Goal: Information Seeking & Learning: Find contact information

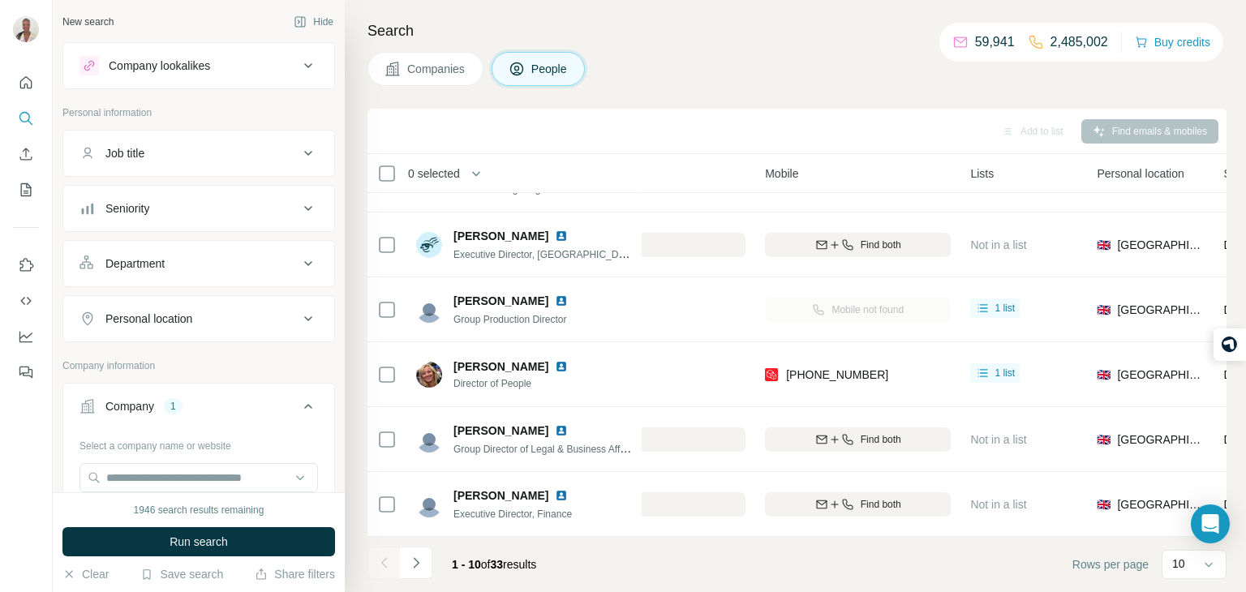
scroll to position [303, 566]
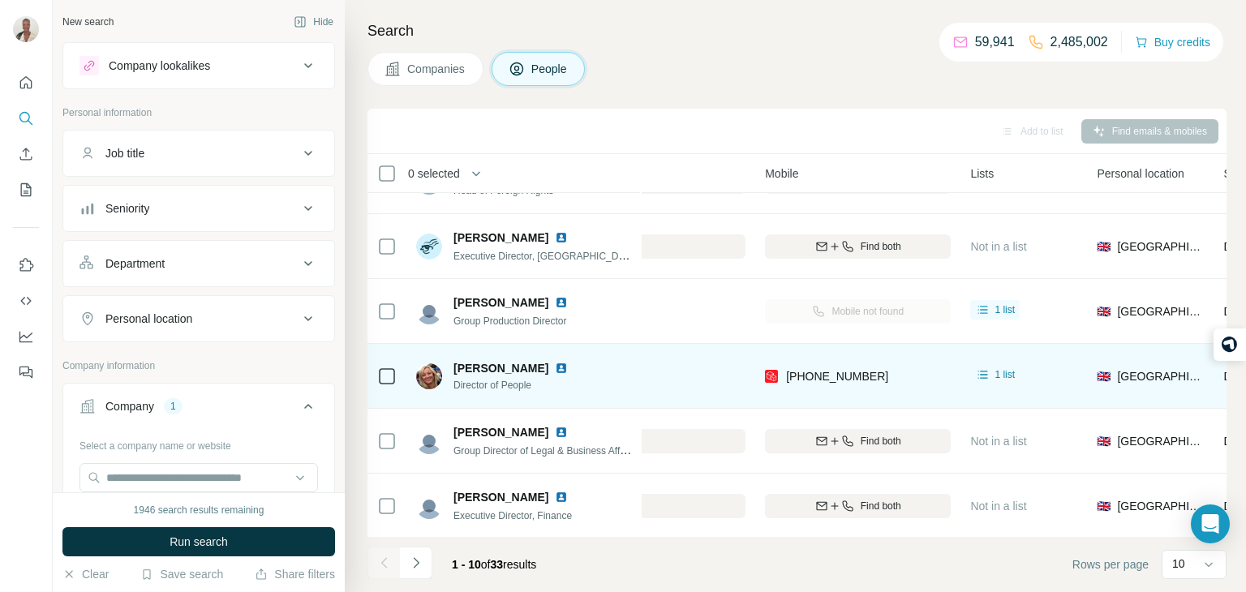
click at [893, 378] on div "[PHONE_NUMBER]" at bounding box center [858, 376] width 186 height 45
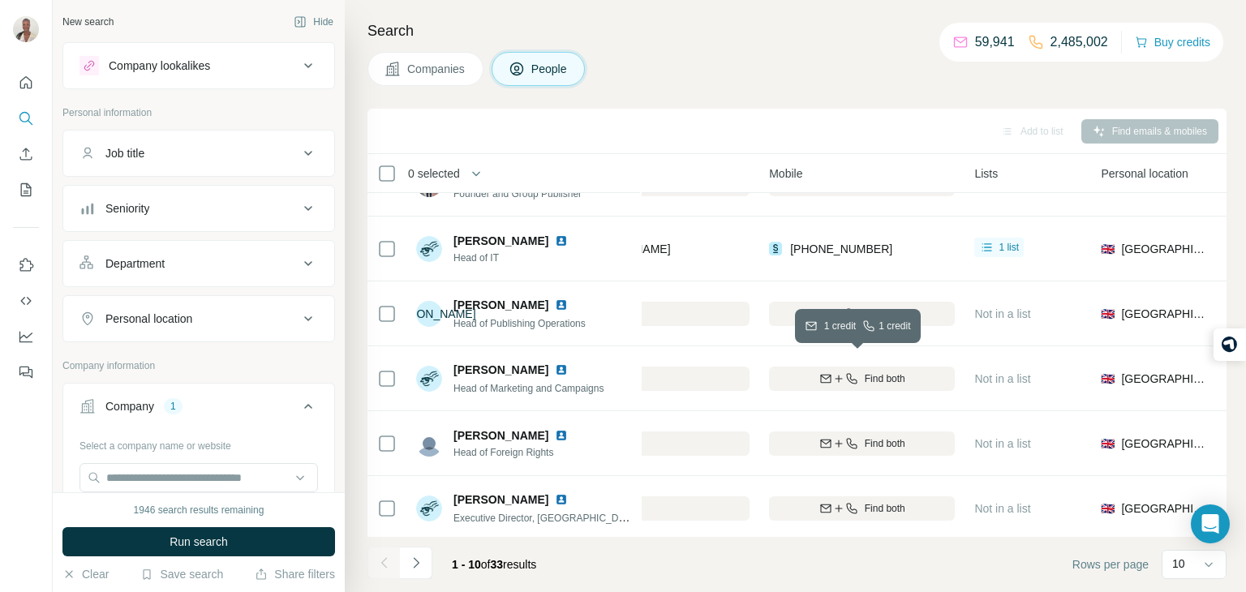
scroll to position [37, 561]
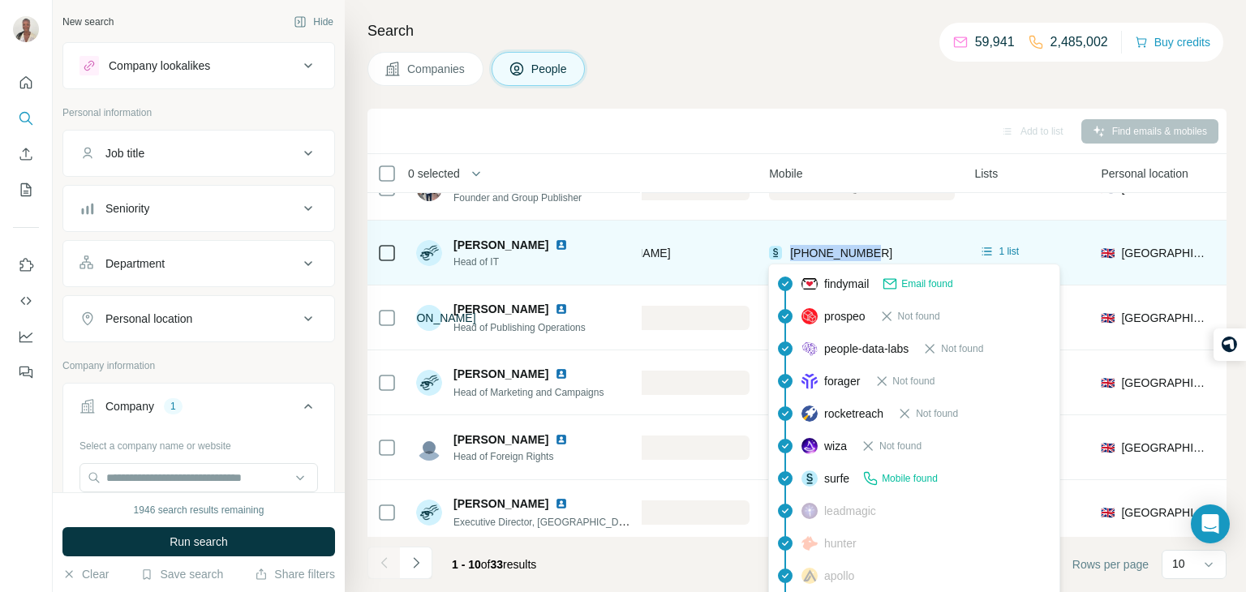
drag, startPoint x: 888, startPoint y: 244, endPoint x: 792, endPoint y: 244, distance: 95.7
click at [792, 244] on div "[PHONE_NUMBER]" at bounding box center [862, 252] width 186 height 45
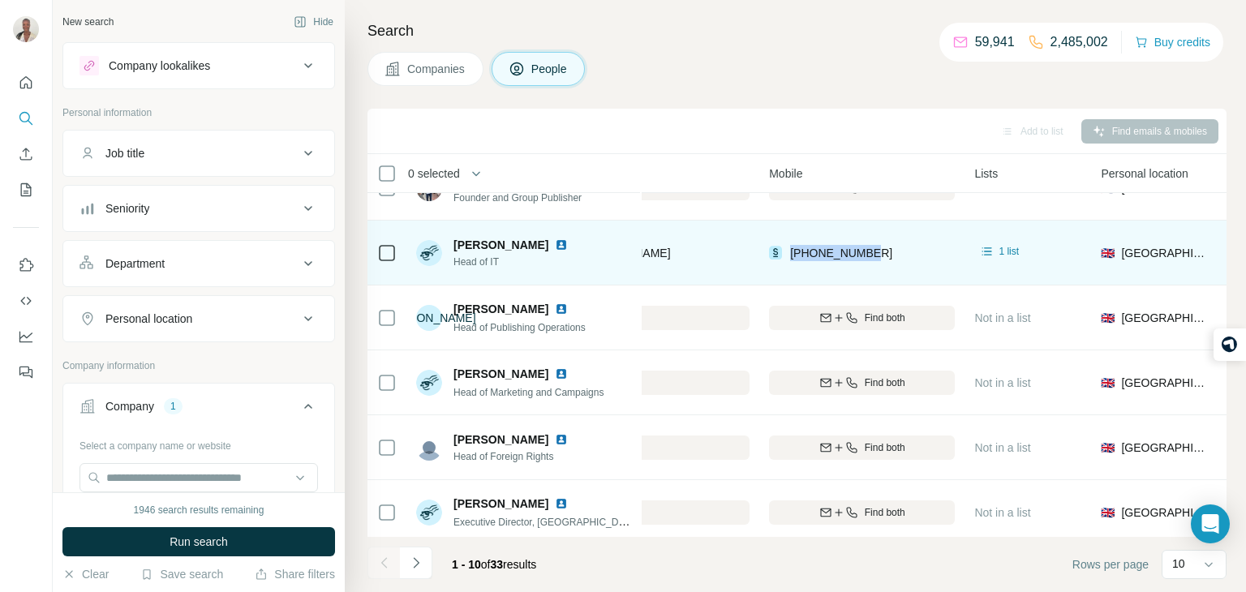
copy span "[PHONE_NUMBER]"
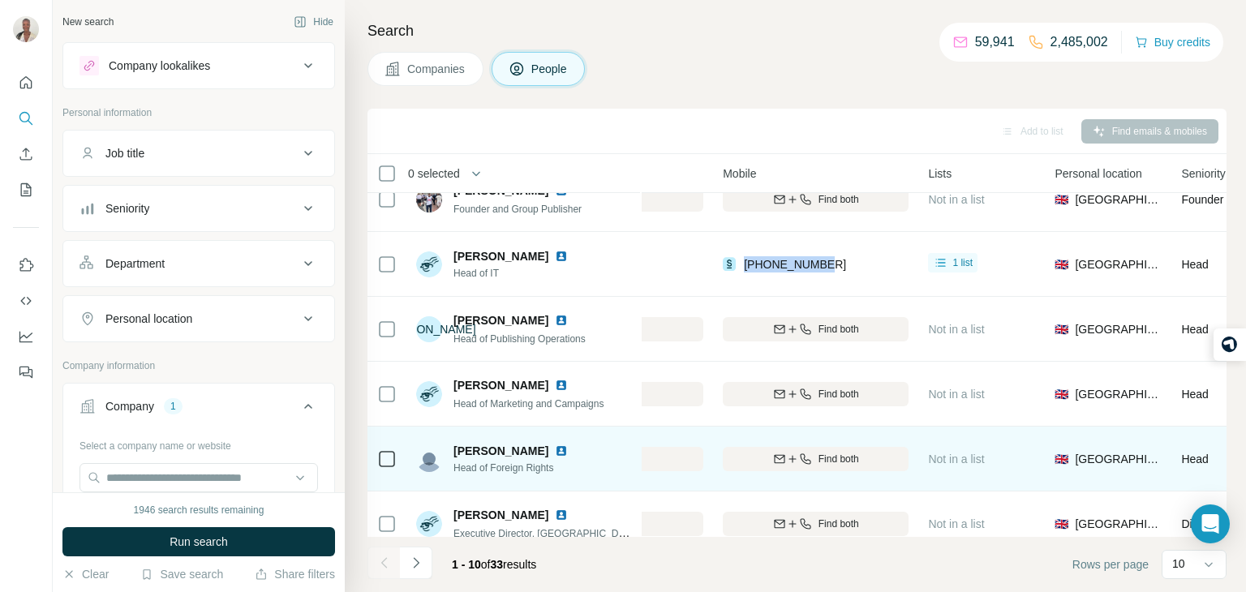
scroll to position [0, 608]
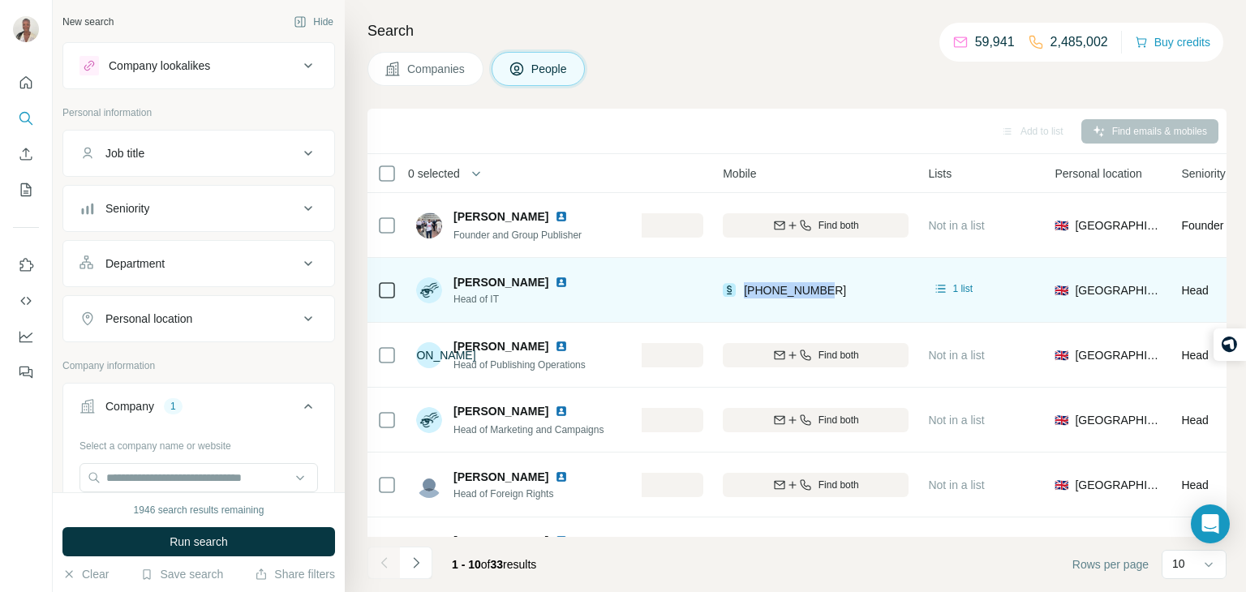
click at [555, 282] on img at bounding box center [561, 282] width 13 height 13
click at [865, 268] on div "[PHONE_NUMBER]" at bounding box center [816, 290] width 186 height 45
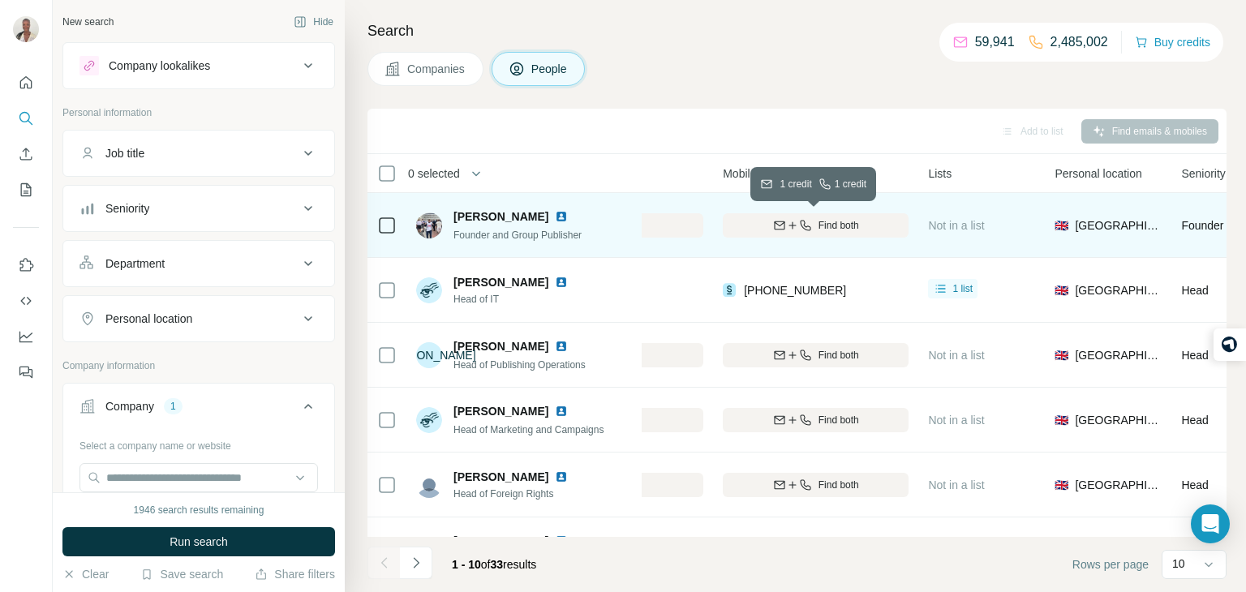
click at [893, 224] on div "Find both" at bounding box center [816, 225] width 186 height 15
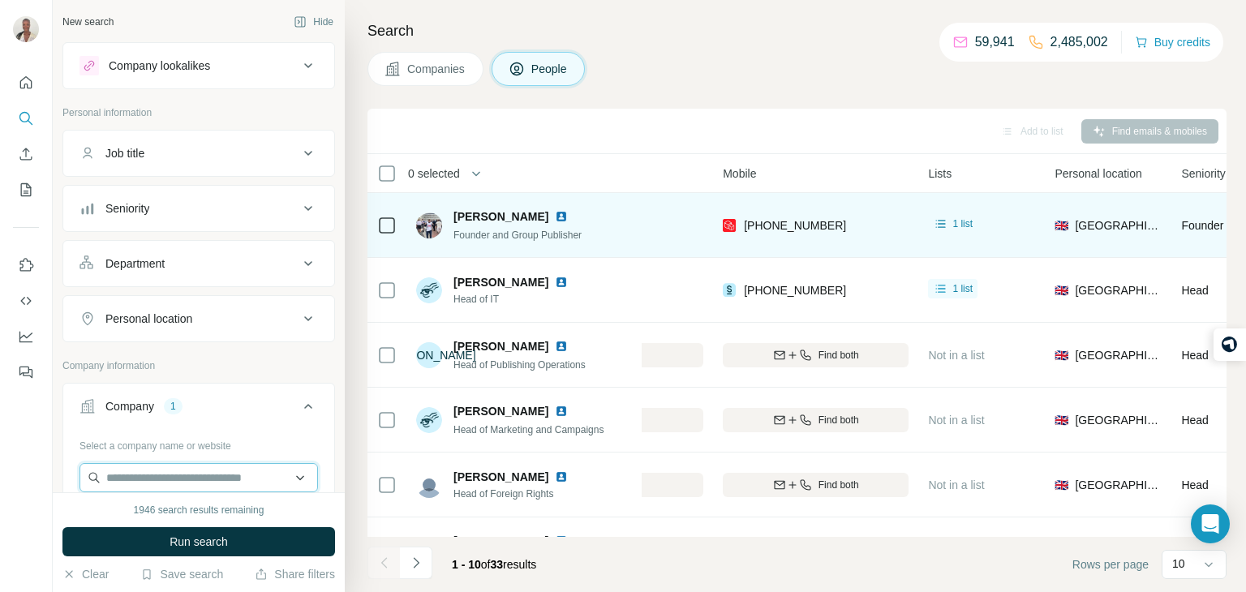
click at [238, 474] on input "text" at bounding box center [199, 477] width 239 height 29
type input "*"
paste input "**********"
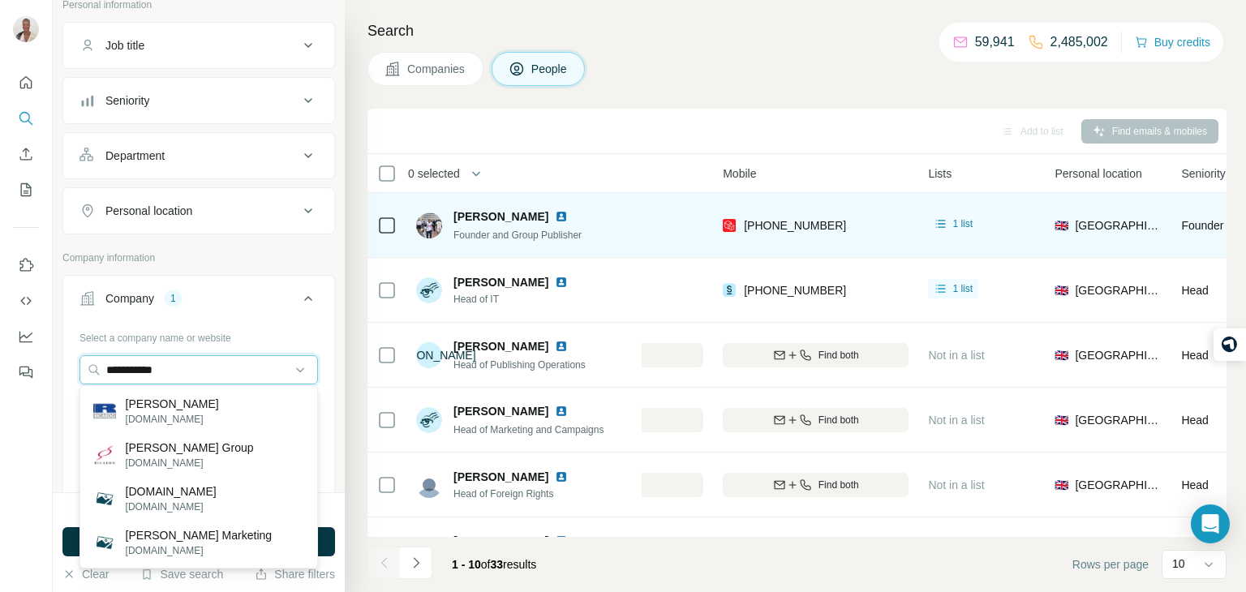
scroll to position [109, 0]
type input "**********"
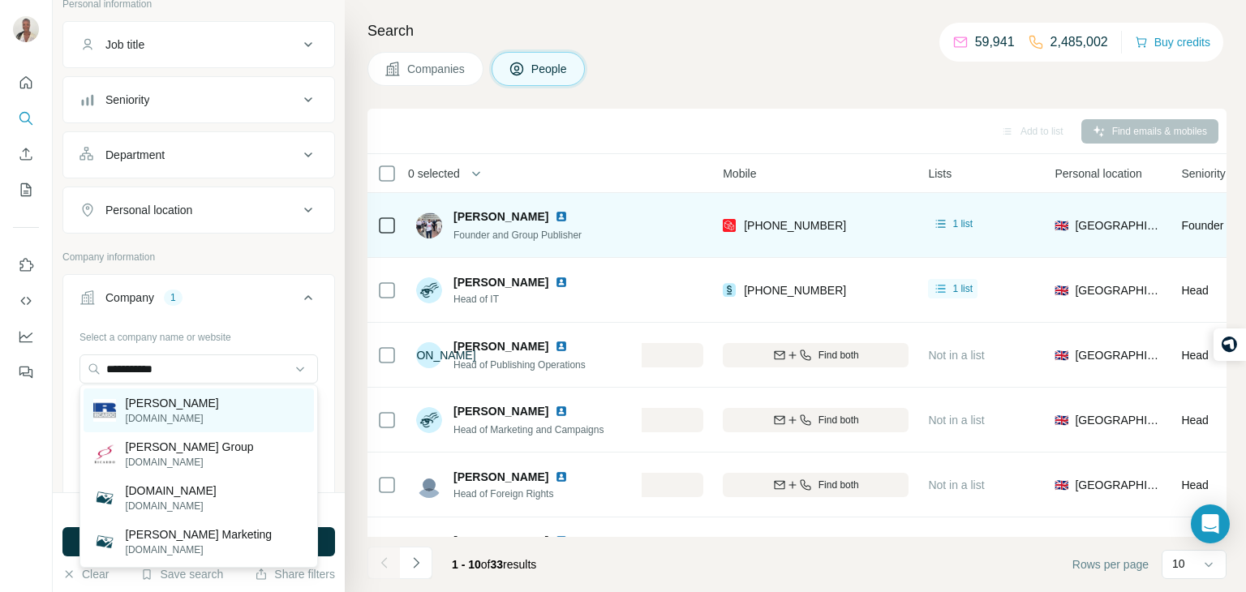
click at [248, 411] on div "[PERSON_NAME][DOMAIN_NAME]" at bounding box center [199, 411] width 230 height 44
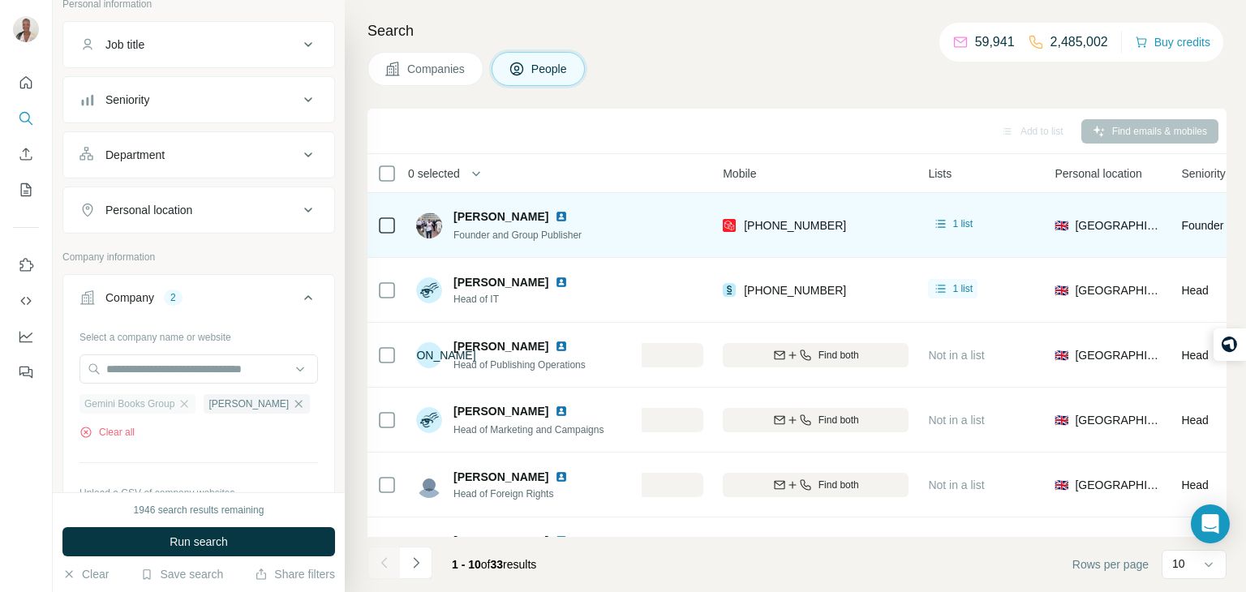
click at [190, 409] on div "Gemini Books Group" at bounding box center [138, 403] width 116 height 19
click at [183, 406] on icon "button" at bounding box center [184, 404] width 13 height 13
click at [224, 534] on span "Run search" at bounding box center [199, 542] width 58 height 16
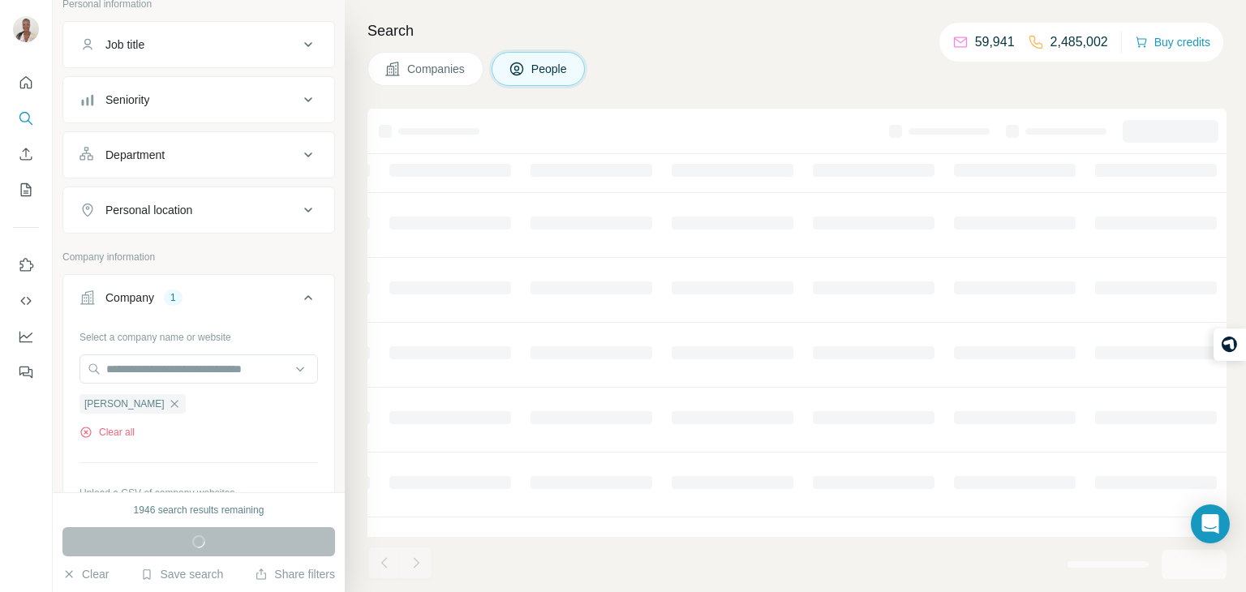
scroll to position [0, 542]
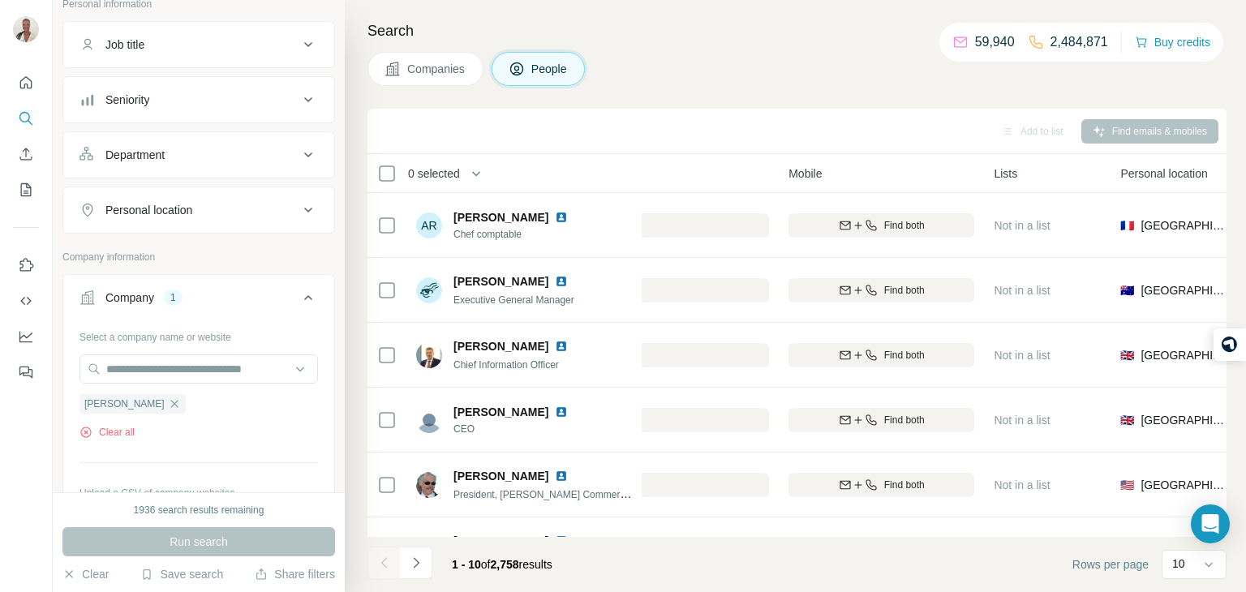
click at [440, 62] on span "Companies" at bounding box center [436, 69] width 59 height 16
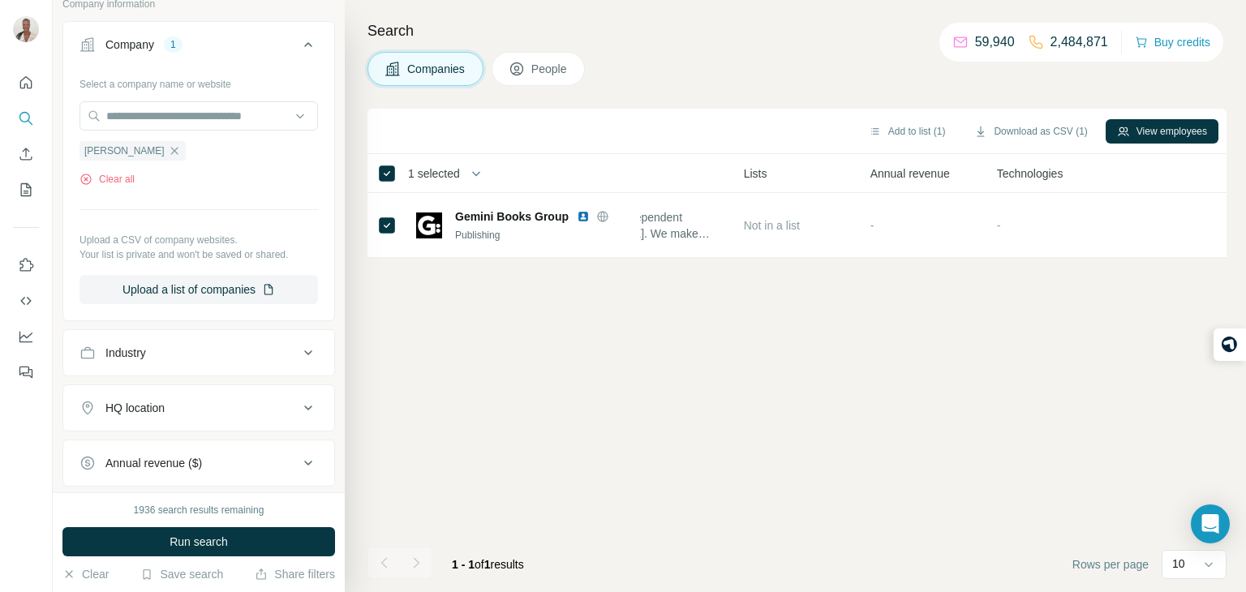
scroll to position [0, 0]
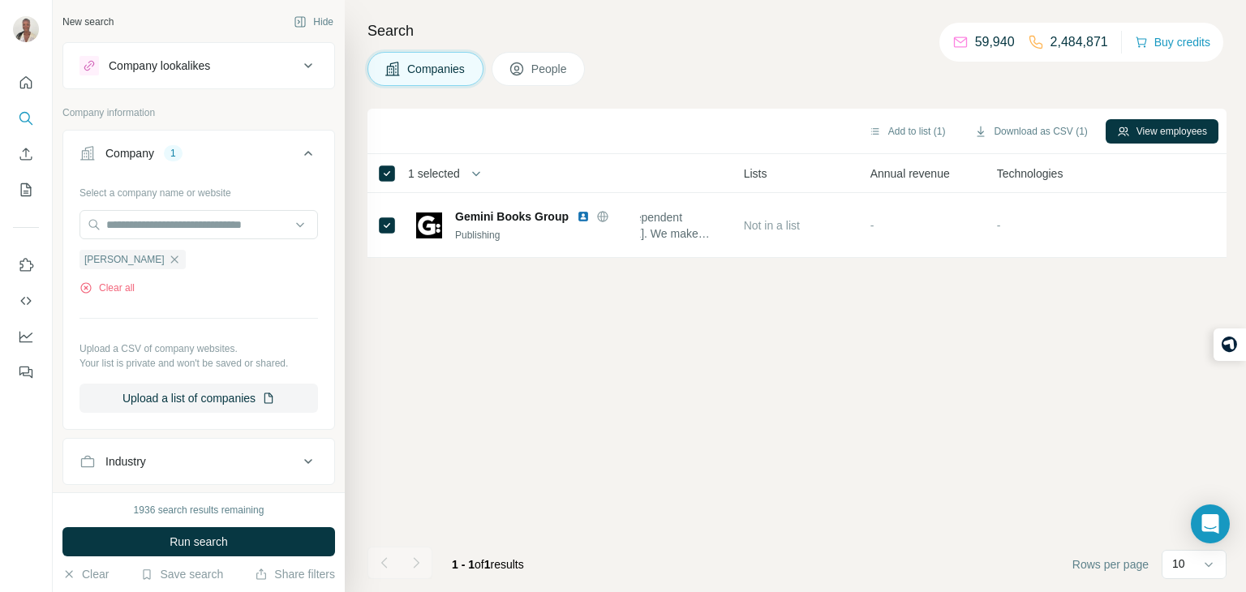
click at [518, 59] on button "People" at bounding box center [539, 69] width 94 height 34
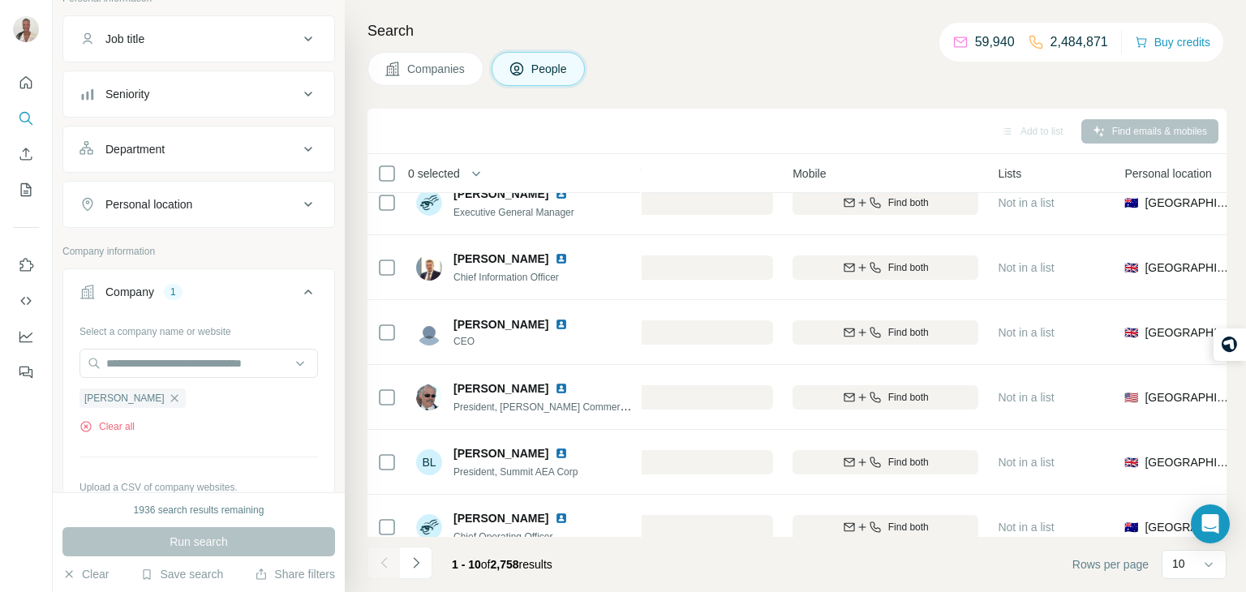
scroll to position [120, 0]
click at [168, 390] on icon "button" at bounding box center [174, 392] width 13 height 13
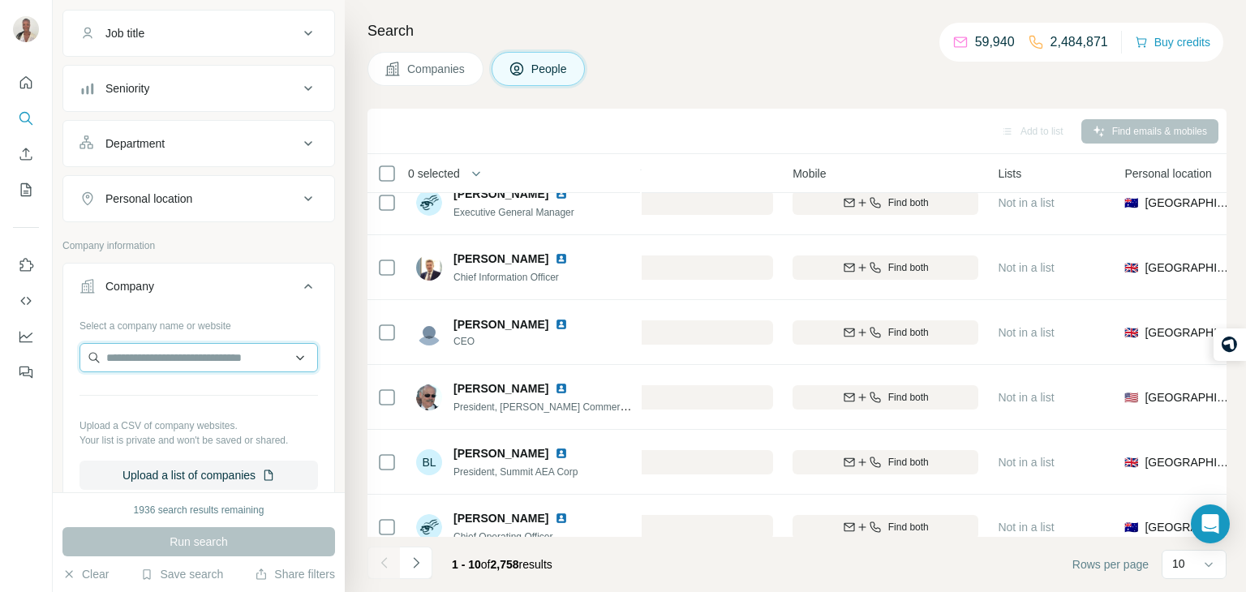
click at [148, 359] on input "text" at bounding box center [199, 357] width 239 height 29
paste input "**********"
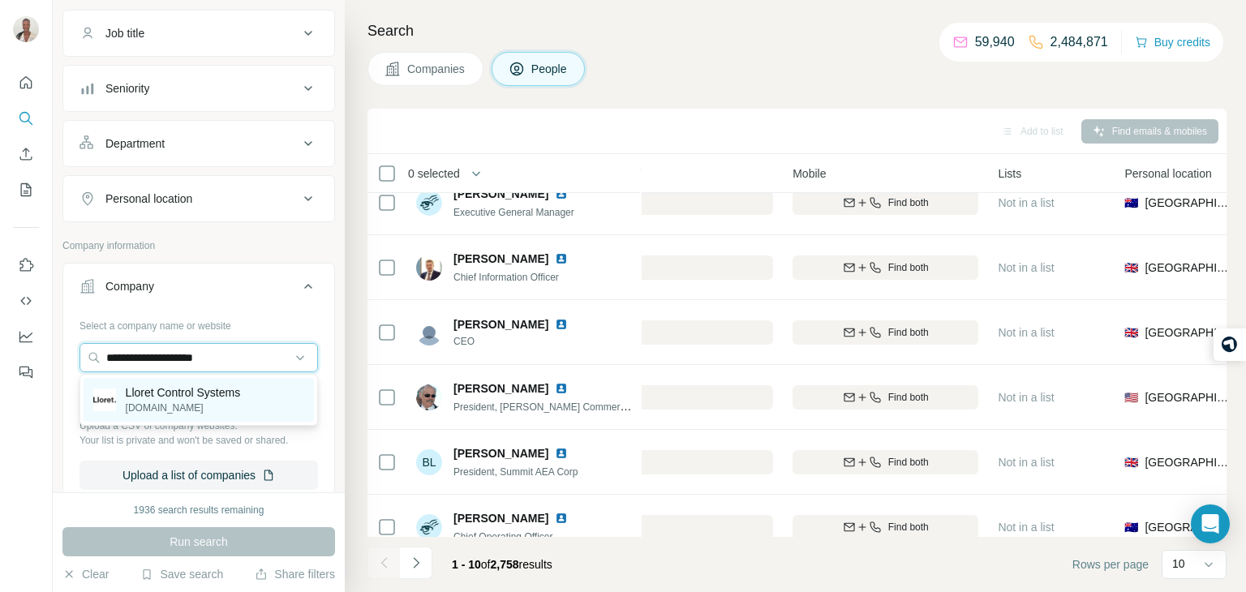
type input "**********"
click at [211, 382] on div "Lloret Control Systems [DOMAIN_NAME]" at bounding box center [199, 400] width 230 height 44
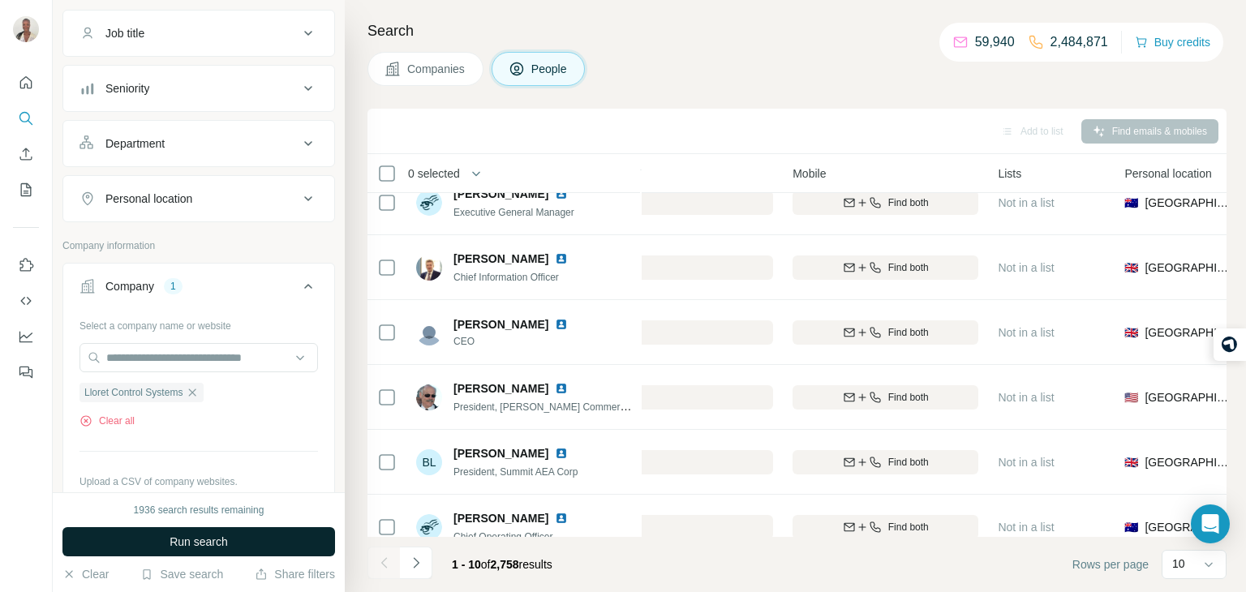
click at [223, 546] on span "Run search" at bounding box center [199, 542] width 58 height 16
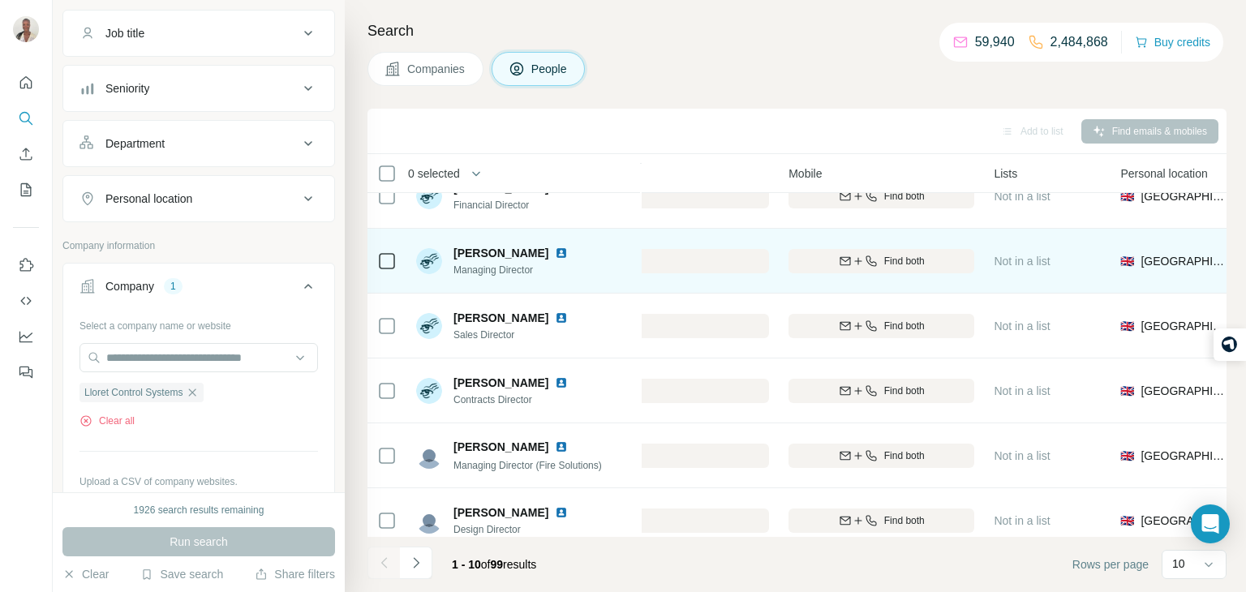
scroll to position [305, 545]
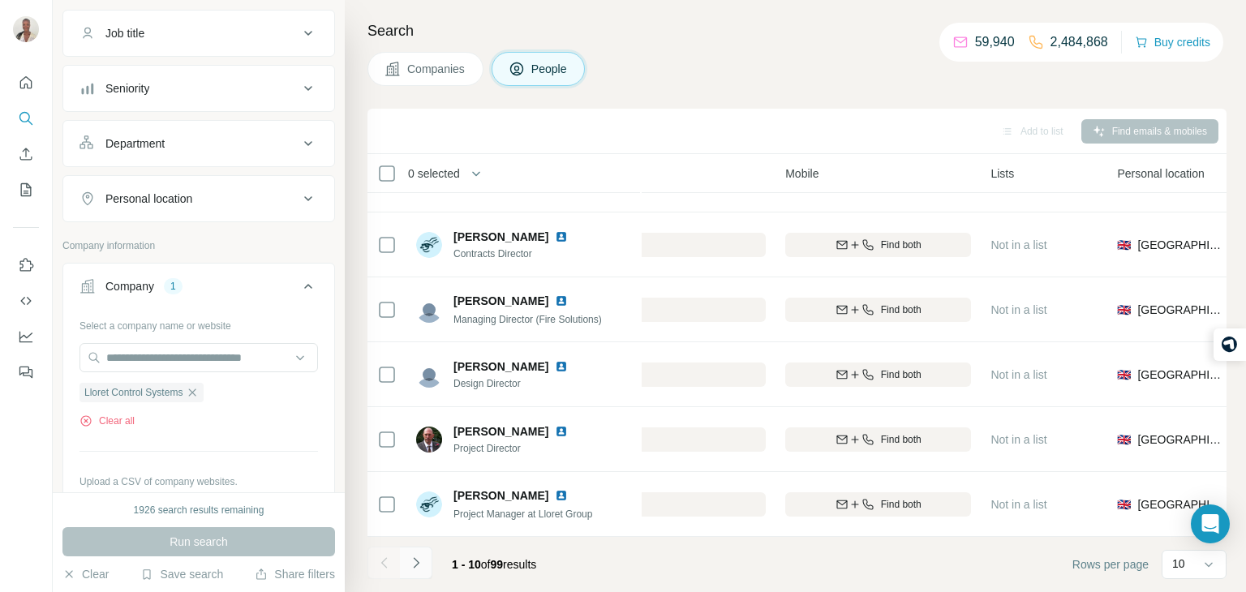
click at [415, 560] on icon "Navigate to next page" at bounding box center [416, 562] width 6 height 11
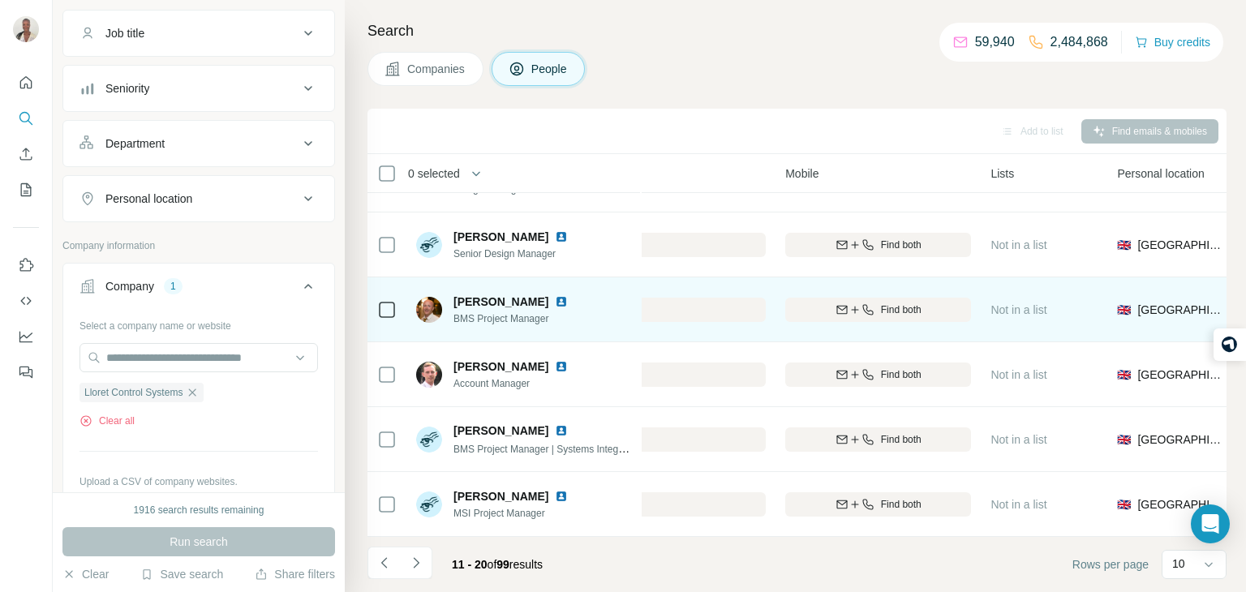
scroll to position [305, 542]
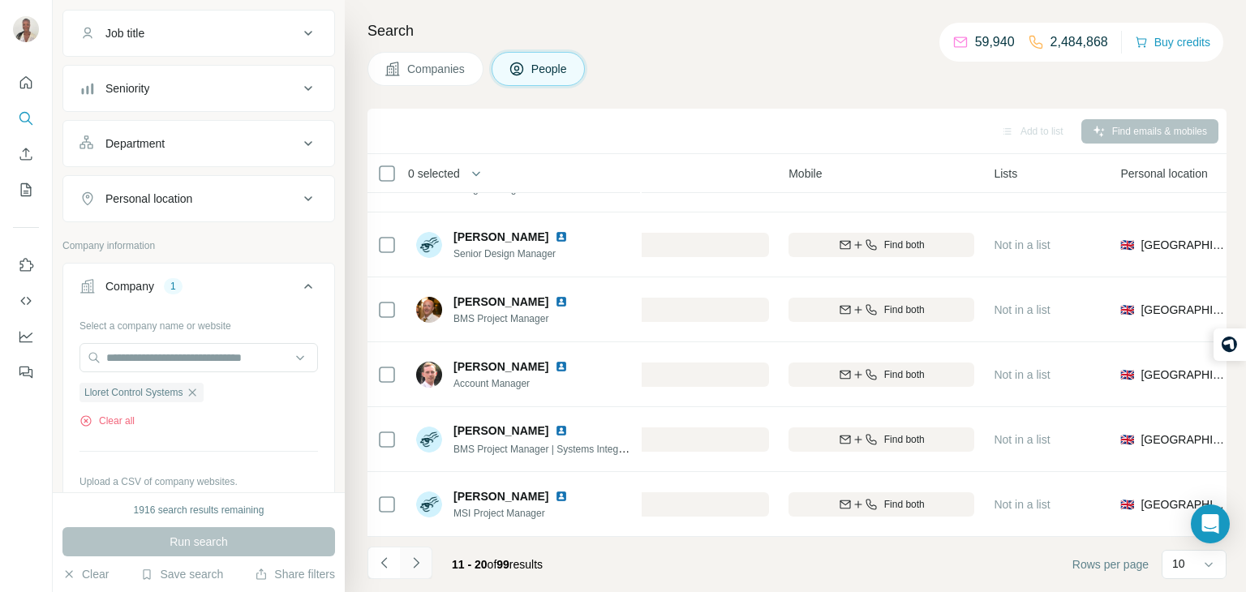
click at [421, 568] on icon "Navigate to next page" at bounding box center [416, 563] width 16 height 16
click at [385, 556] on icon "Navigate to previous page" at bounding box center [384, 563] width 16 height 16
click at [385, 556] on div at bounding box center [384, 563] width 32 height 32
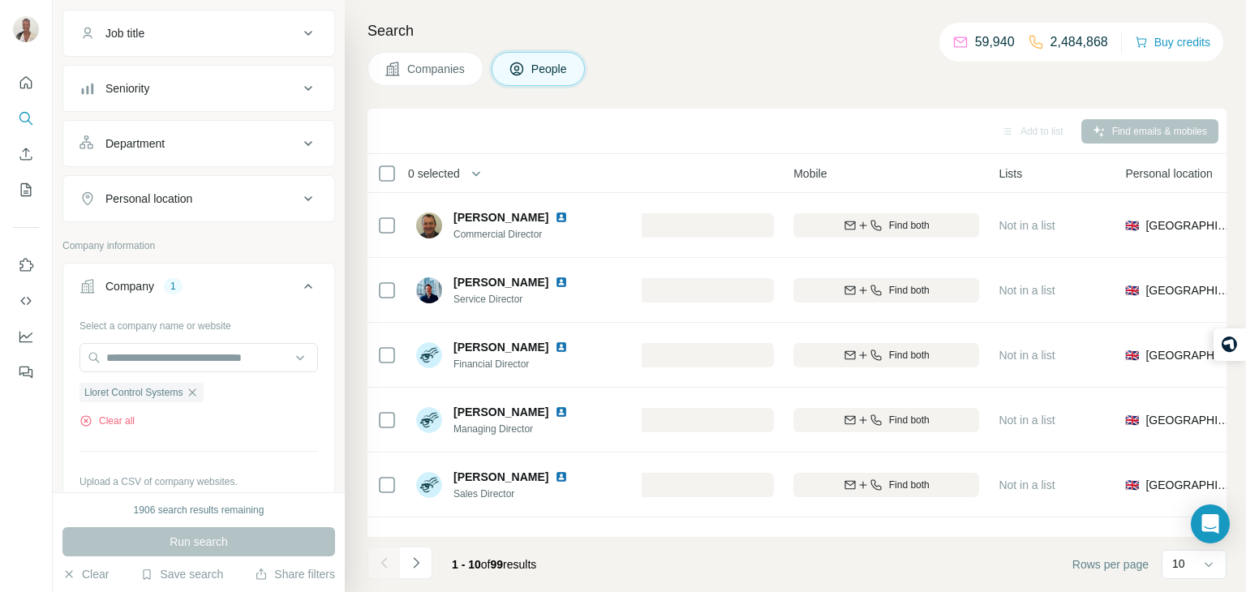
scroll to position [0, 536]
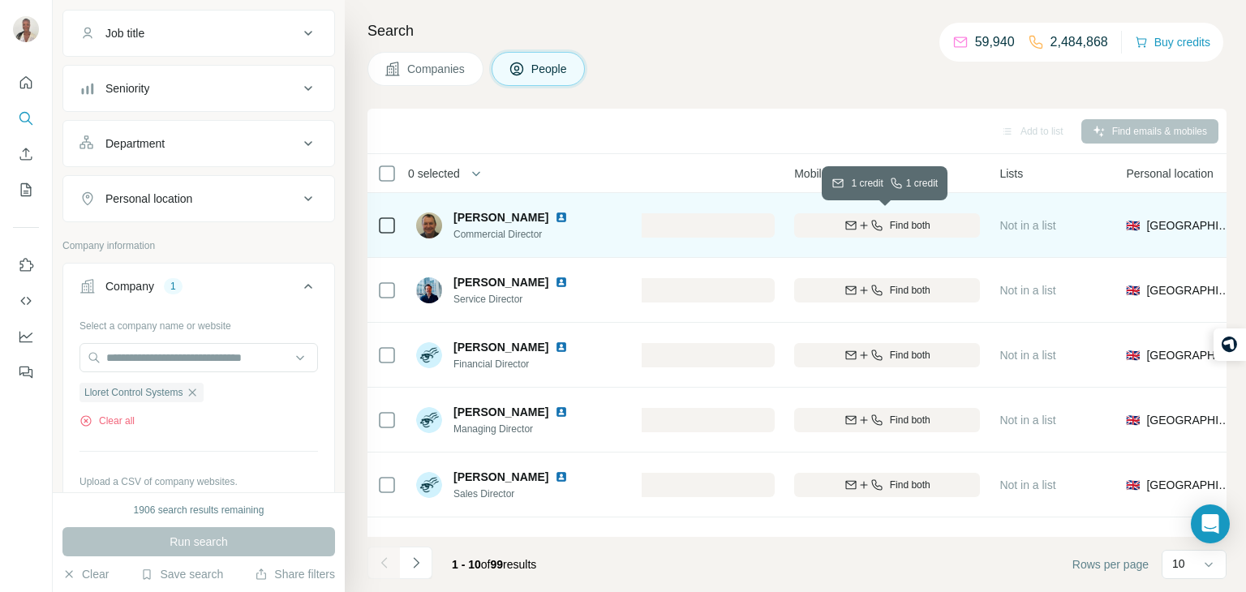
click at [927, 233] on button "Find both" at bounding box center [887, 225] width 186 height 24
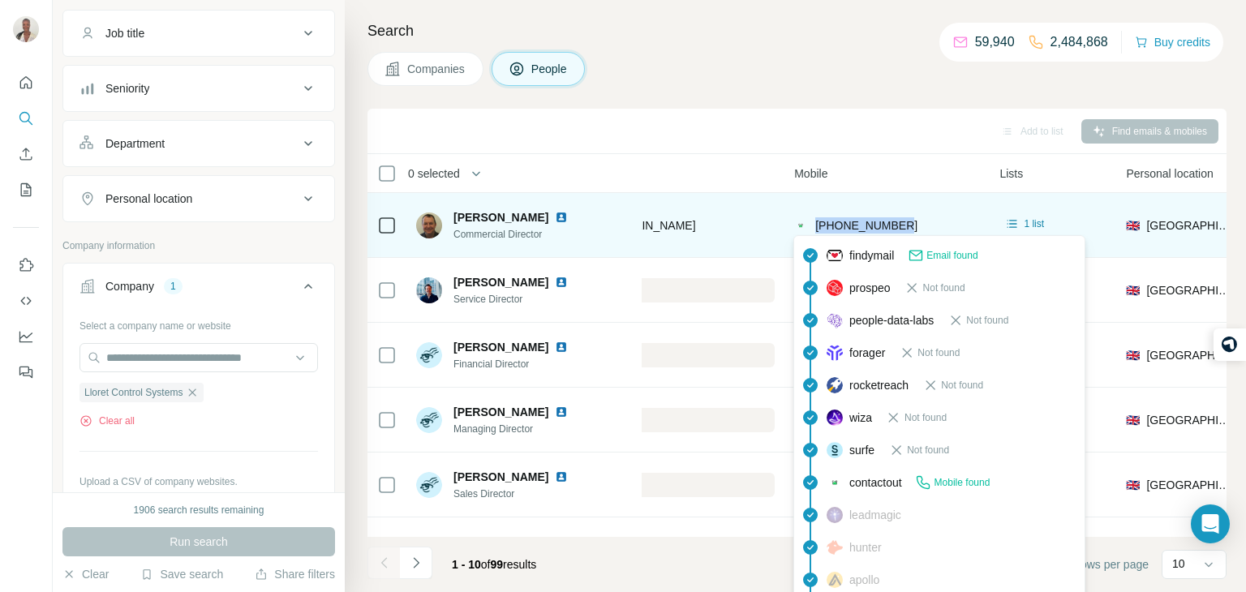
drag, startPoint x: 916, startPoint y: 226, endPoint x: 815, endPoint y: 220, distance: 100.8
click at [815, 220] on div "[PHONE_NUMBER]" at bounding box center [887, 225] width 186 height 45
copy span "[PHONE_NUMBER]"
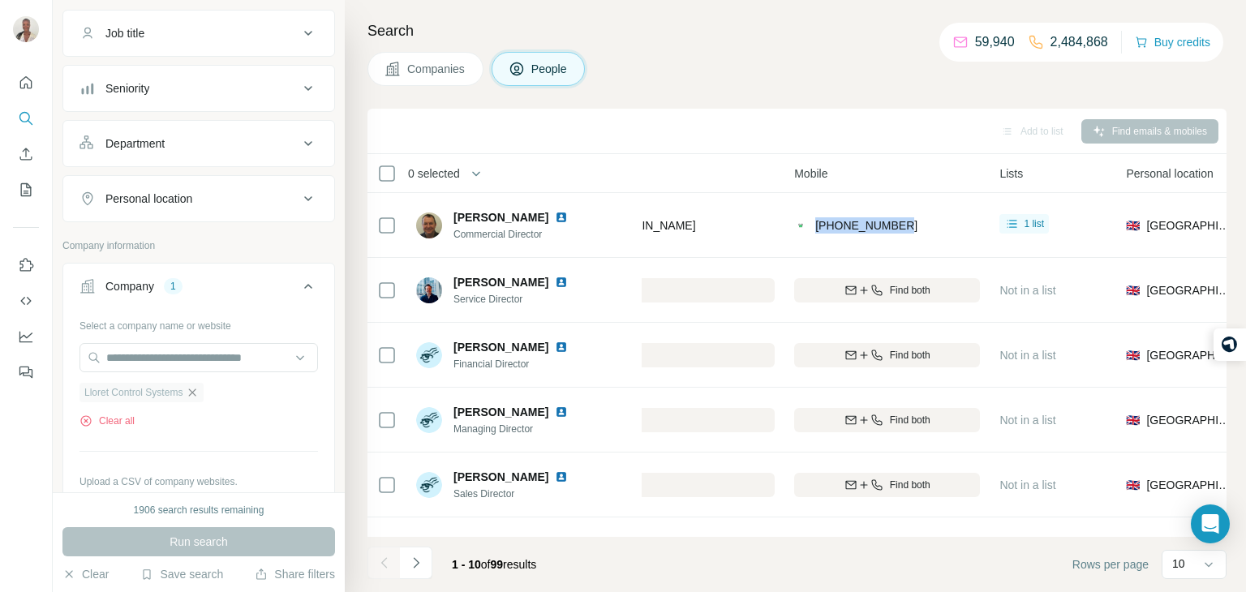
click at [199, 397] on icon "button" at bounding box center [192, 392] width 13 height 13
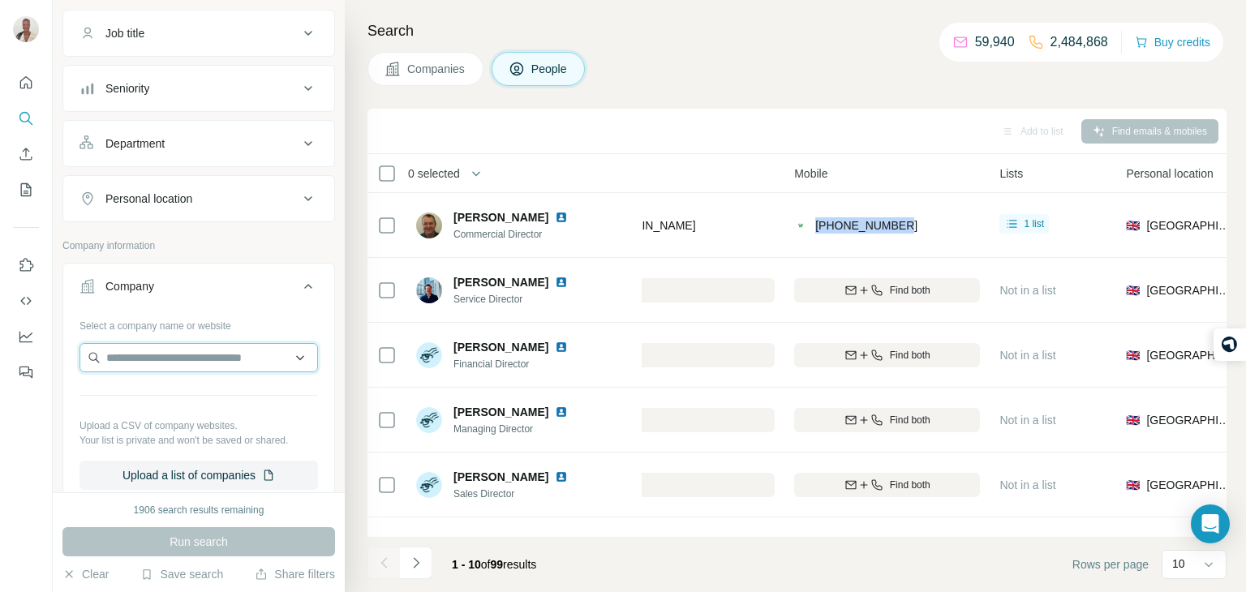
click at [187, 367] on input "text" at bounding box center [199, 357] width 239 height 29
paste input "**********"
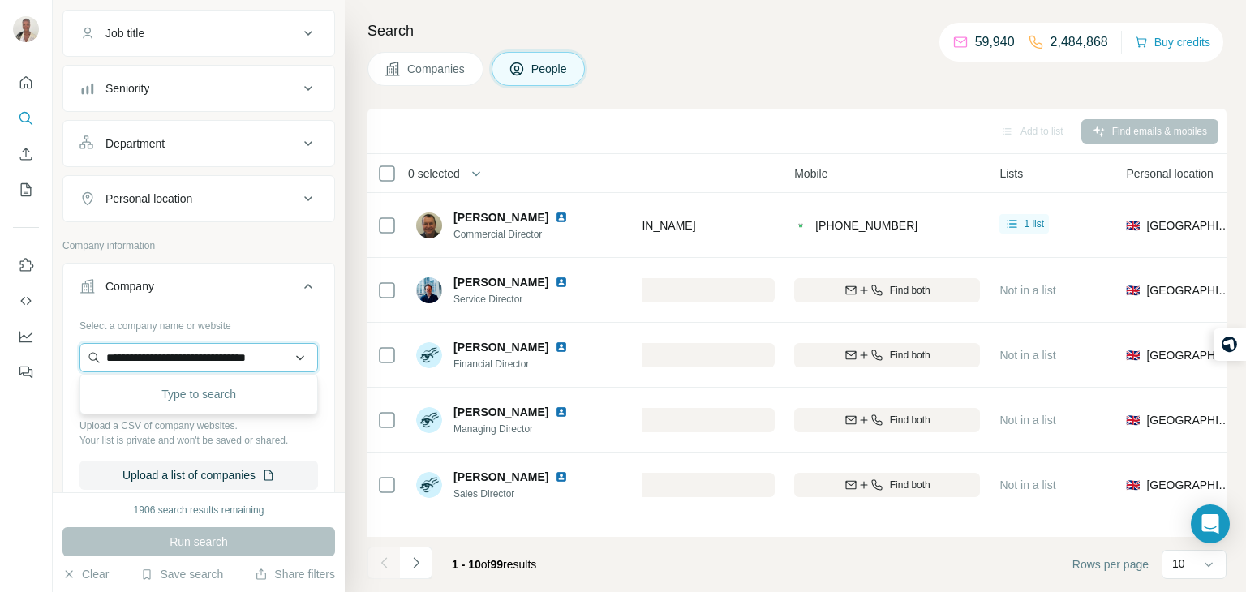
scroll to position [0, 16]
type input "**********"
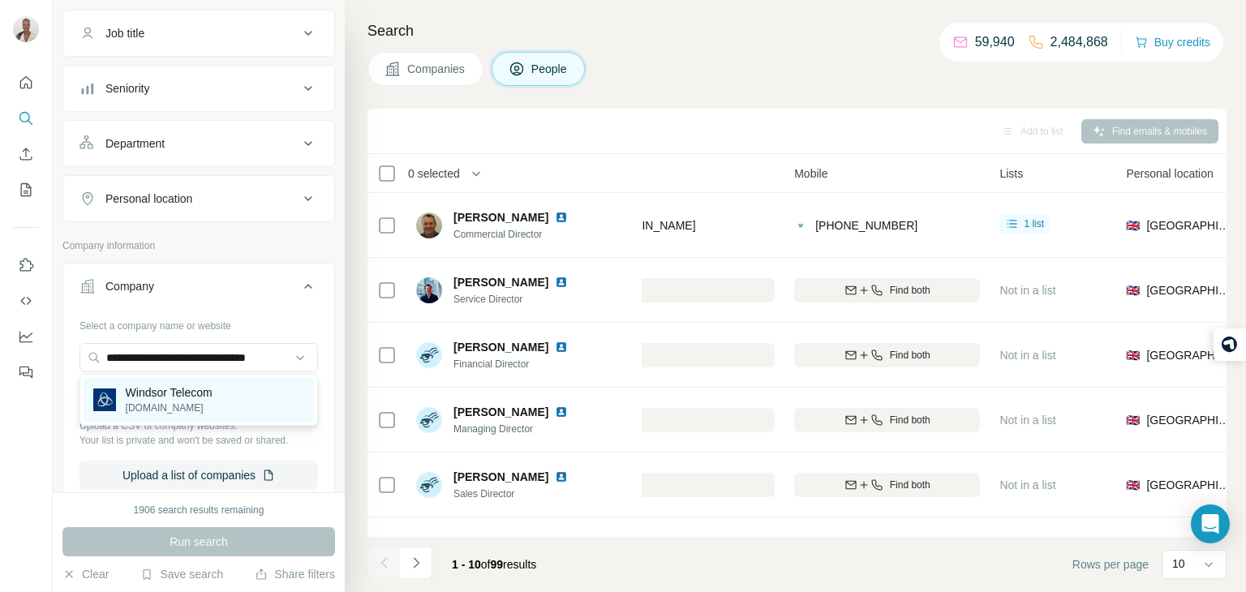
click at [183, 396] on p "Windsor Telecom" at bounding box center [169, 393] width 87 height 16
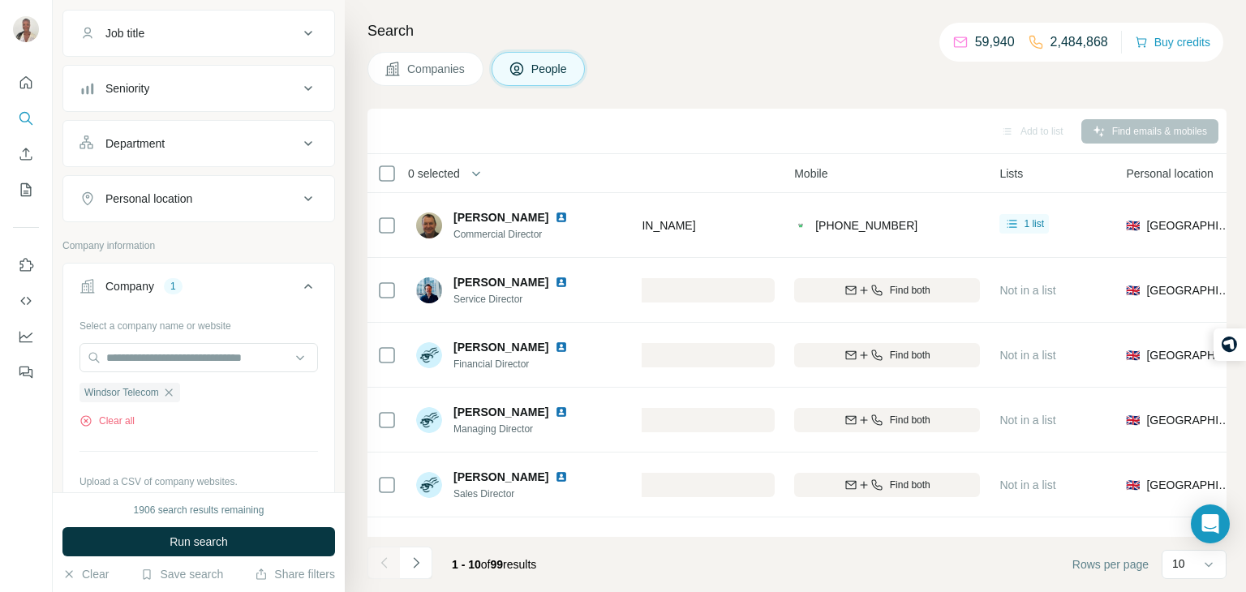
scroll to position [0, 0]
click at [180, 538] on span "Run search" at bounding box center [199, 542] width 58 height 16
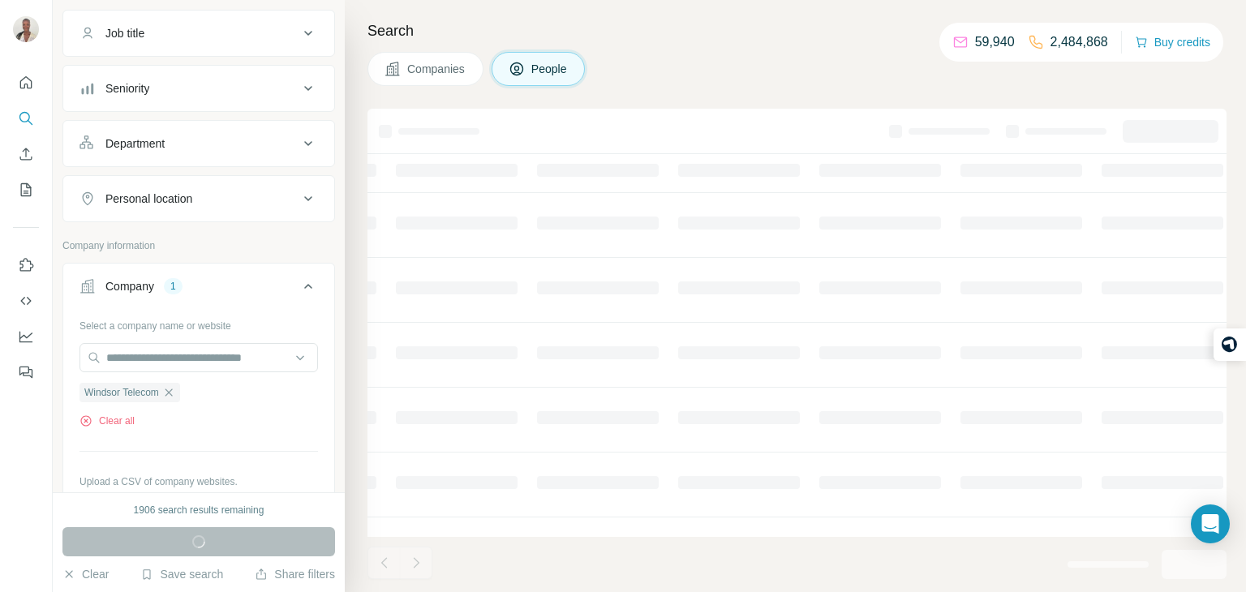
click at [636, 273] on td at bounding box center [597, 290] width 141 height 65
click at [419, 71] on span "Companies" at bounding box center [436, 69] width 59 height 16
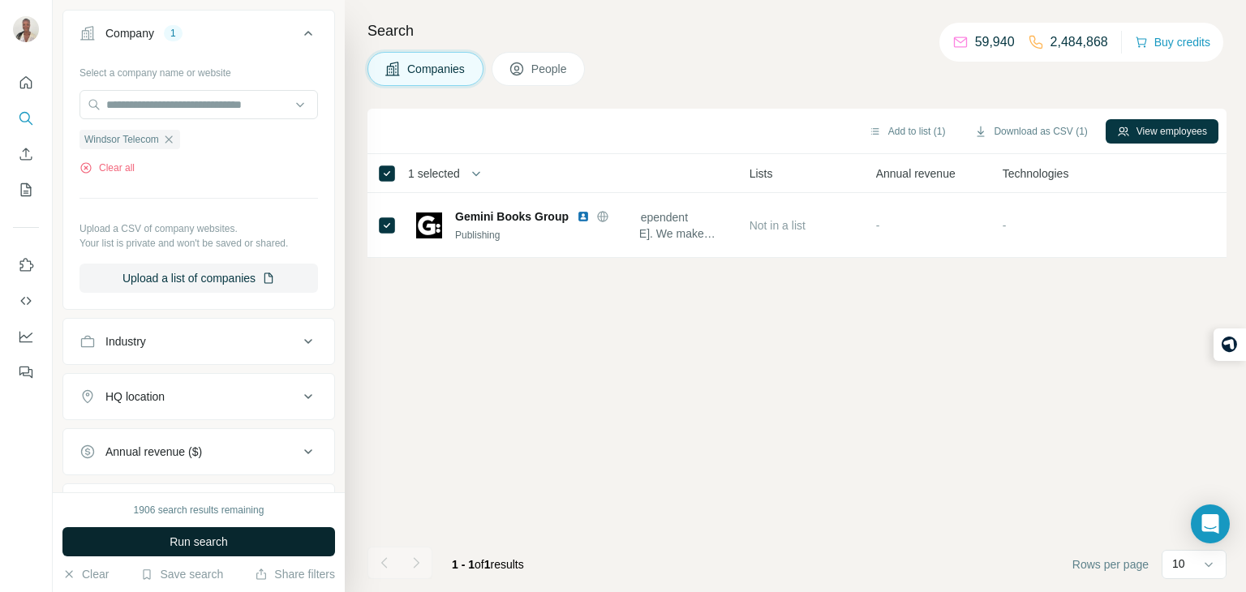
scroll to position [0, 536]
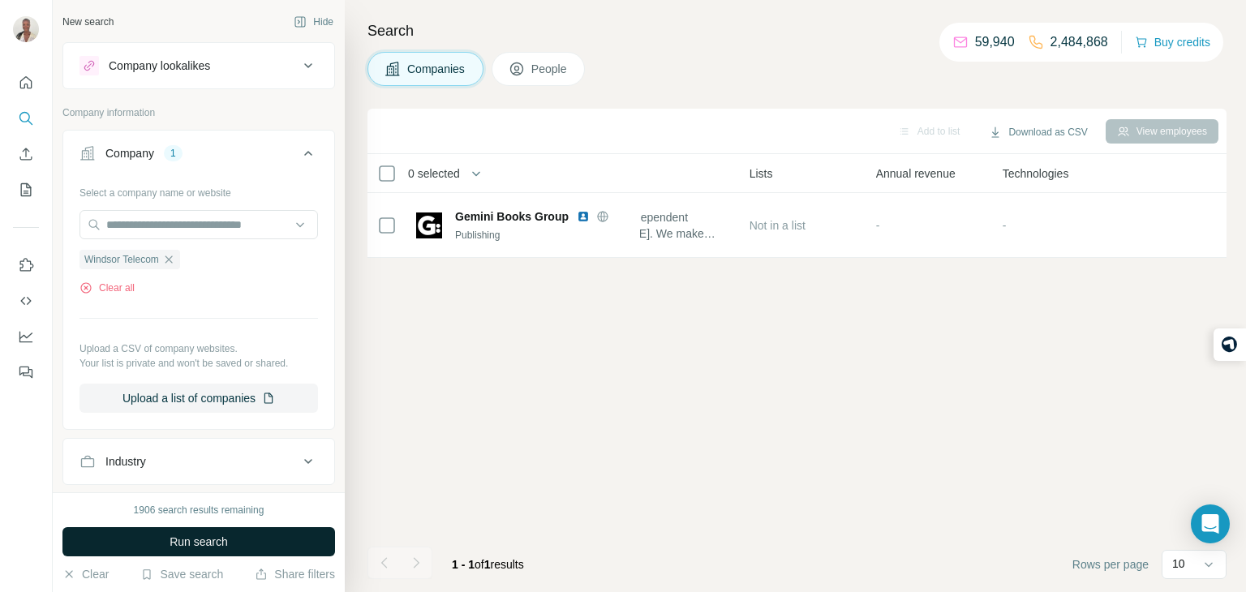
click at [171, 526] on div "1906 search results remaining Run search Clear Save search Share filters" at bounding box center [199, 543] width 292 height 100
click at [170, 543] on span "Run search" at bounding box center [199, 542] width 58 height 16
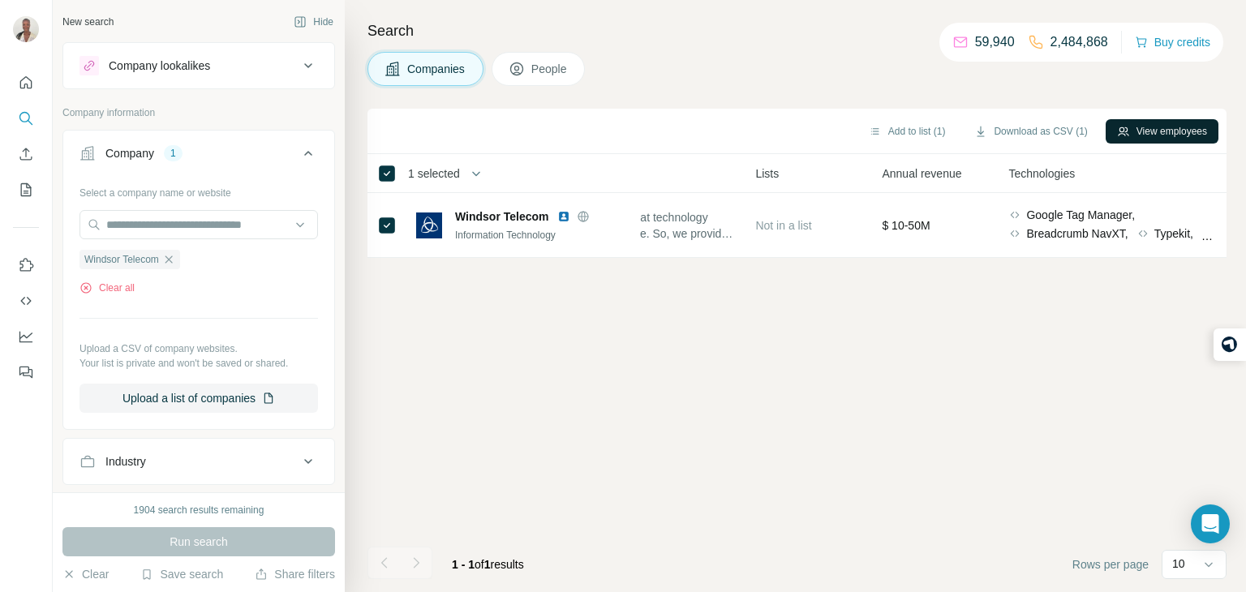
click at [1182, 135] on button "View employees" at bounding box center [1162, 131] width 113 height 24
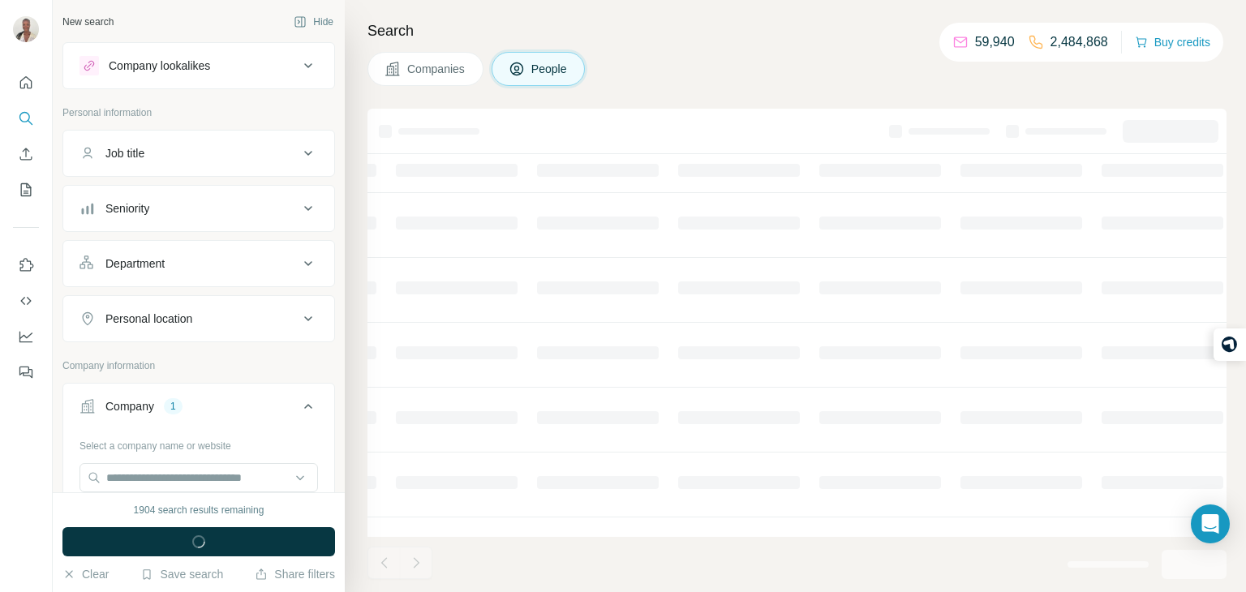
click at [1182, 135] on div at bounding box center [1171, 131] width 96 height 23
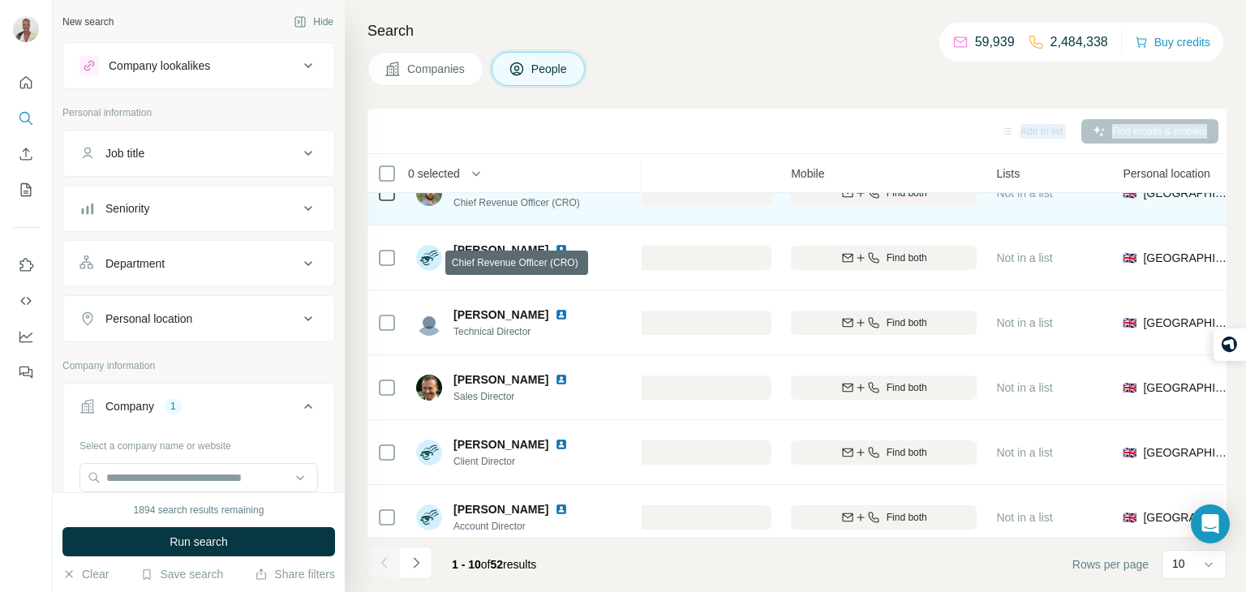
scroll to position [98, 540]
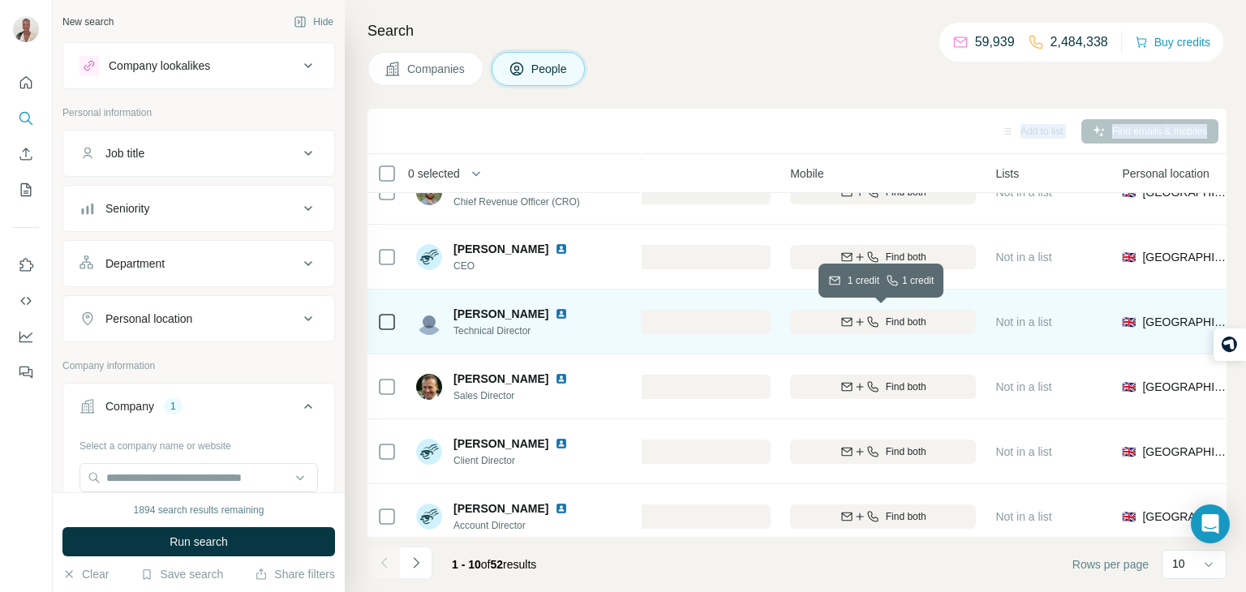
click at [895, 327] on span "Find both" at bounding box center [906, 322] width 41 height 15
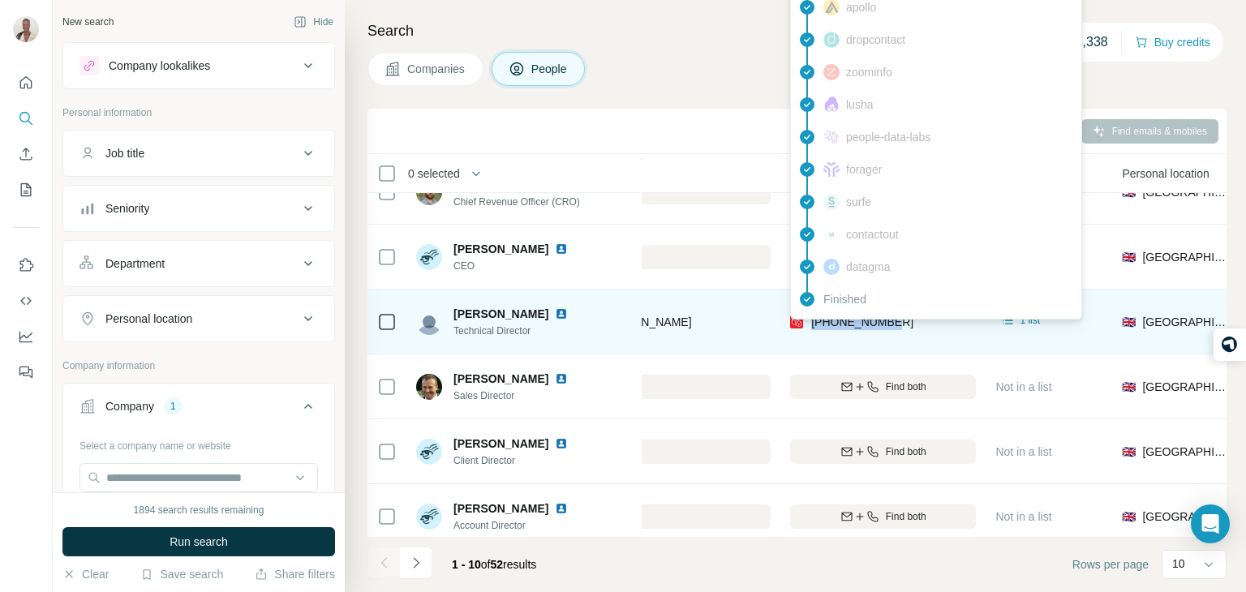
drag, startPoint x: 906, startPoint y: 322, endPoint x: 808, endPoint y: 329, distance: 98.4
click at [808, 329] on div "[PHONE_NUMBER]" at bounding box center [883, 321] width 186 height 45
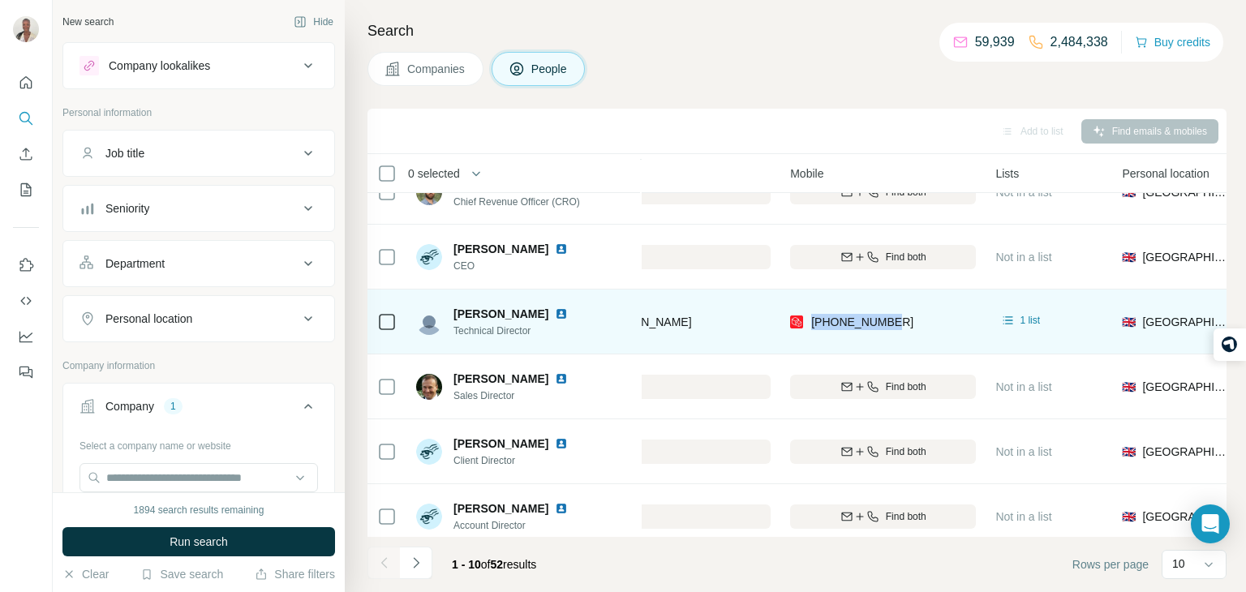
click at [602, 321] on div "[PERSON_NAME] Technical Director" at bounding box center [524, 321] width 216 height 45
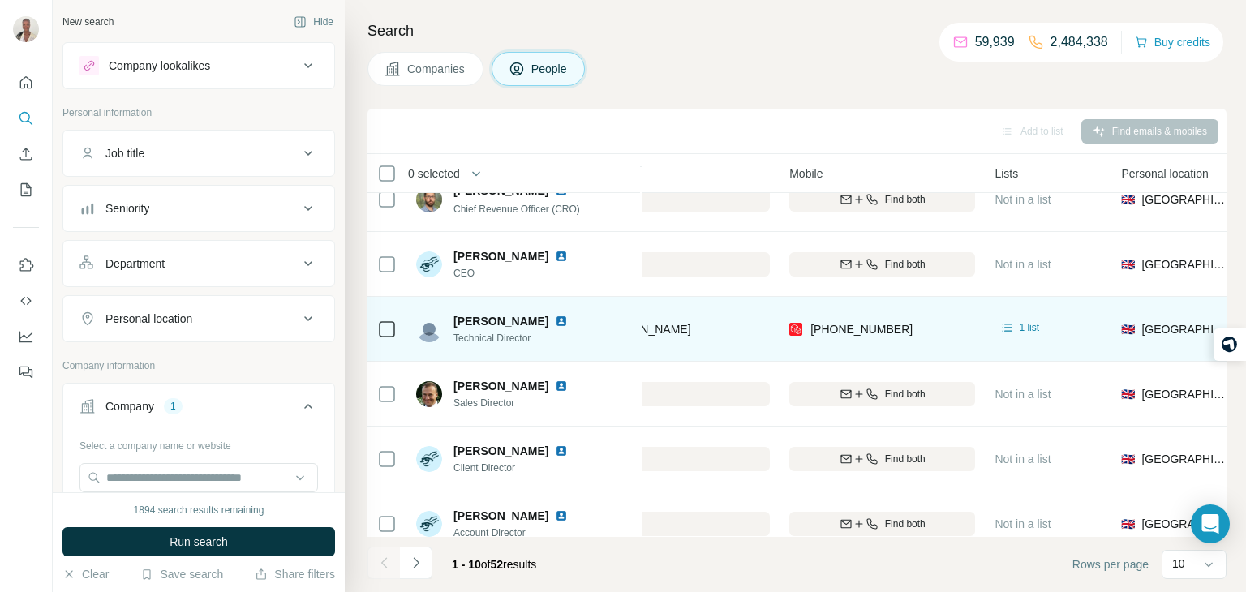
scroll to position [106, 541]
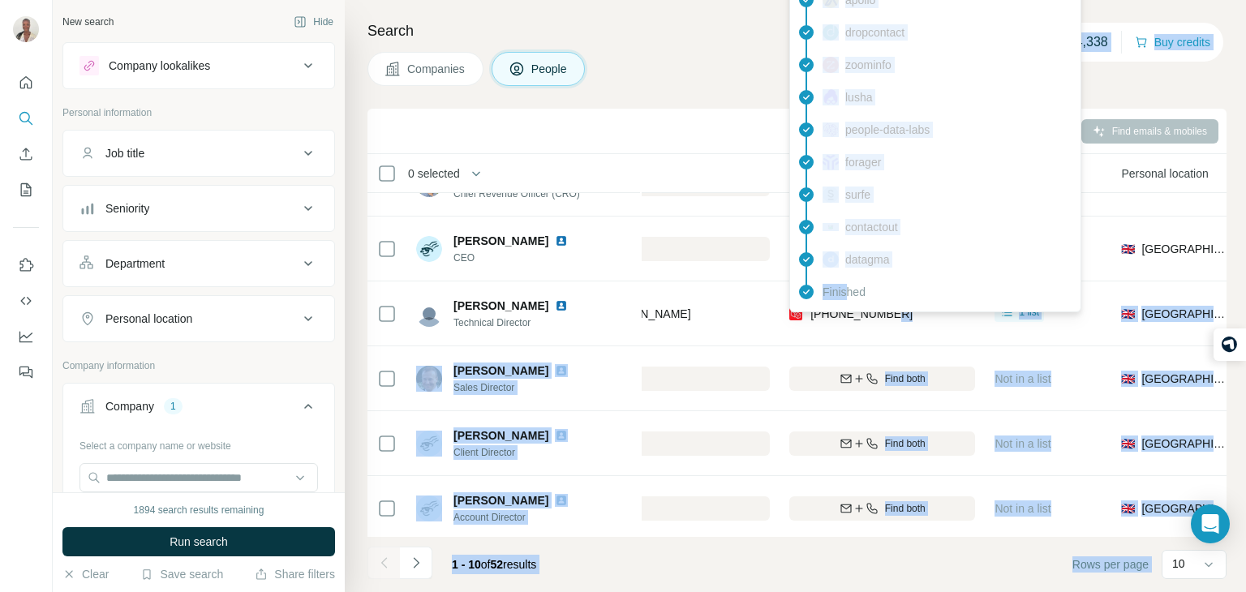
drag, startPoint x: 895, startPoint y: 308, endPoint x: 849, endPoint y: 308, distance: 46.3
click at [849, 308] on body "New search Hide Company lookalikes Personal information Job title Seniority Dep…" at bounding box center [623, 357] width 1246 height 714
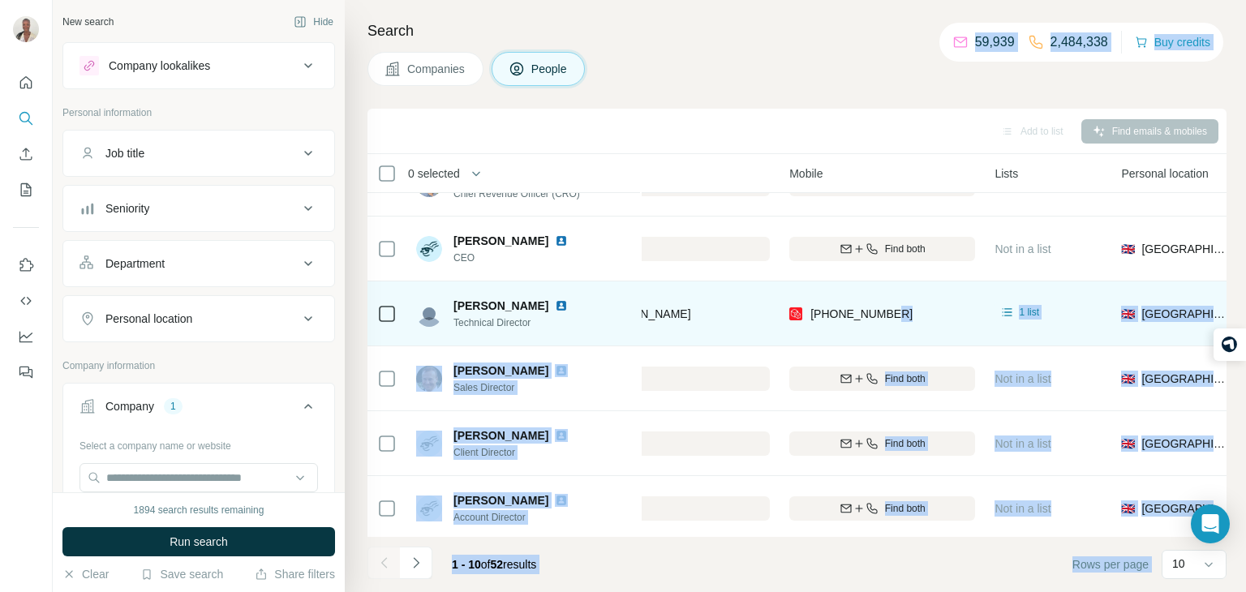
click at [869, 325] on div "[PHONE_NUMBER]" at bounding box center [882, 313] width 186 height 45
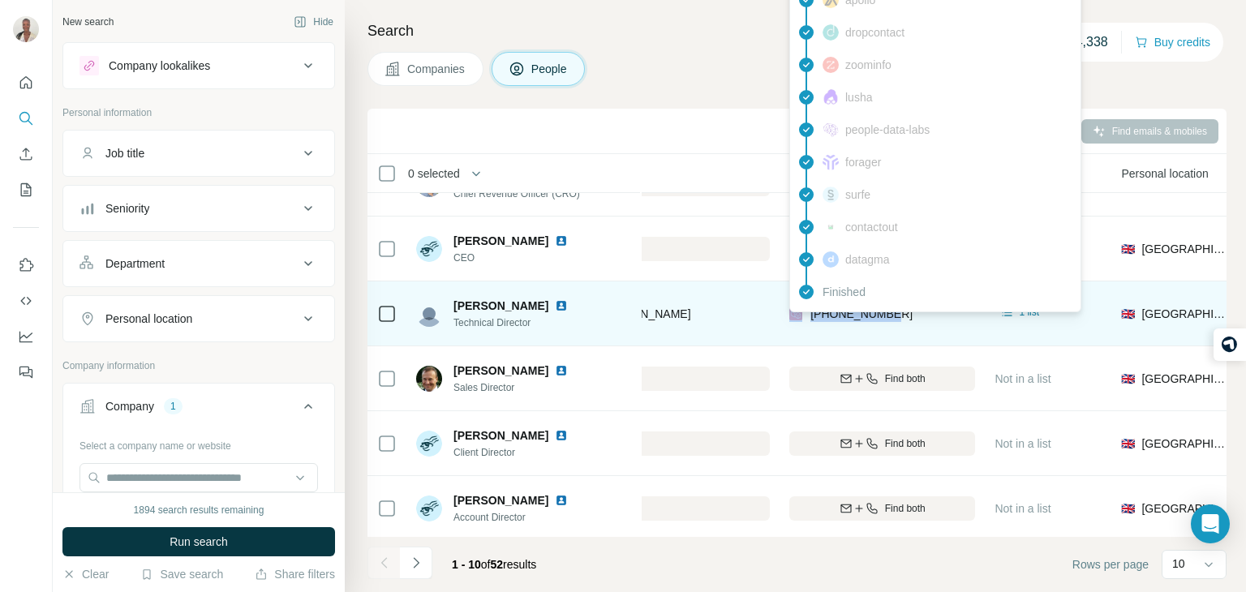
drag, startPoint x: 901, startPoint y: 322, endPoint x: 804, endPoint y: 321, distance: 96.6
click at [804, 321] on div "[PHONE_NUMBER]" at bounding box center [882, 313] width 186 height 45
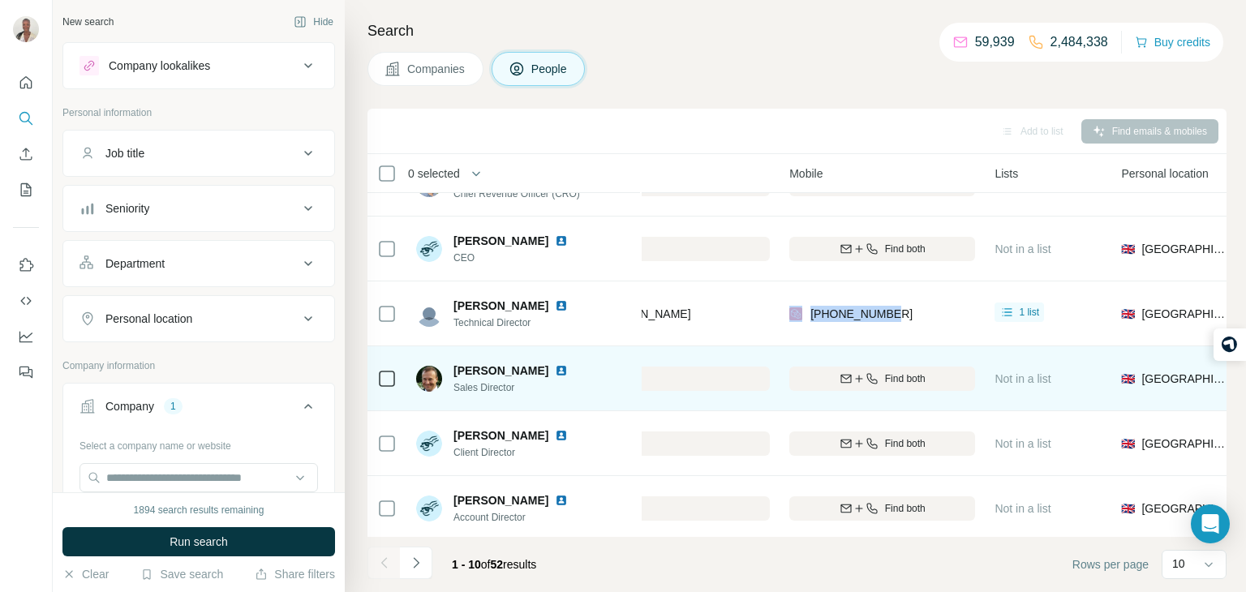
copy div "[PHONE_NUMBER]"
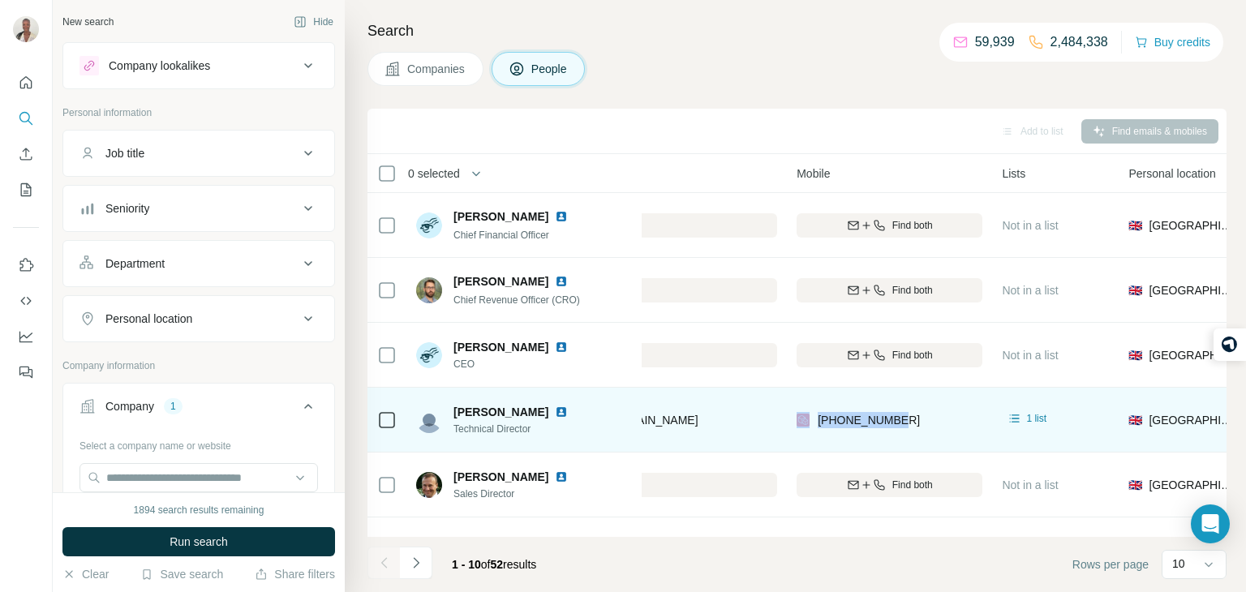
scroll to position [0, 532]
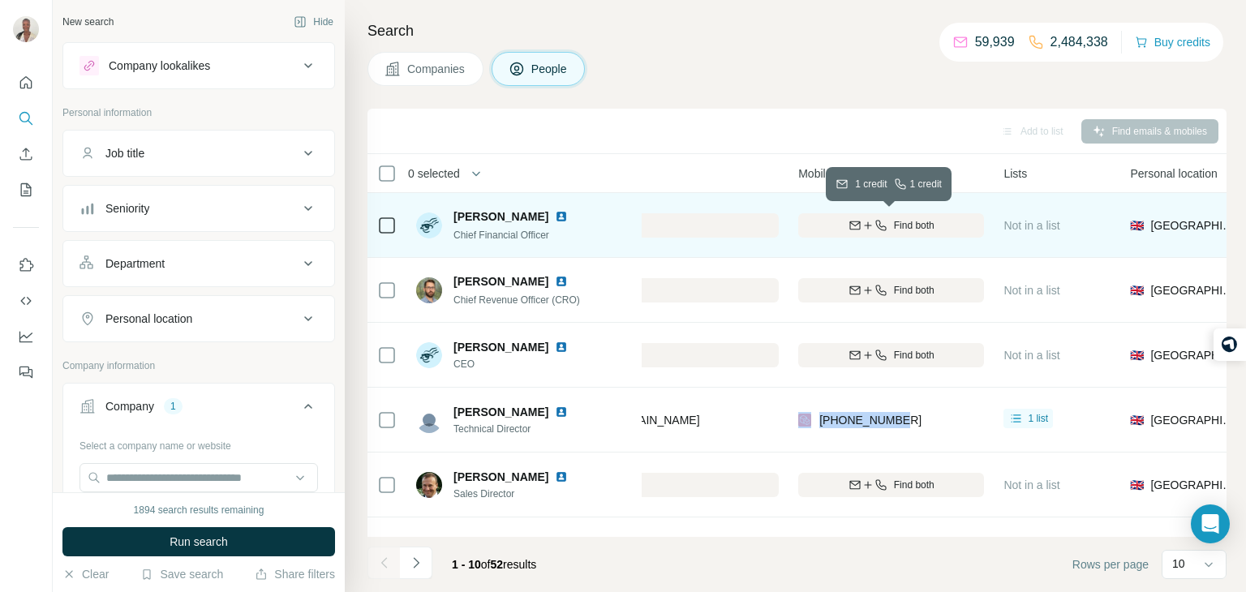
click at [875, 226] on icon "button" at bounding box center [881, 225] width 13 height 13
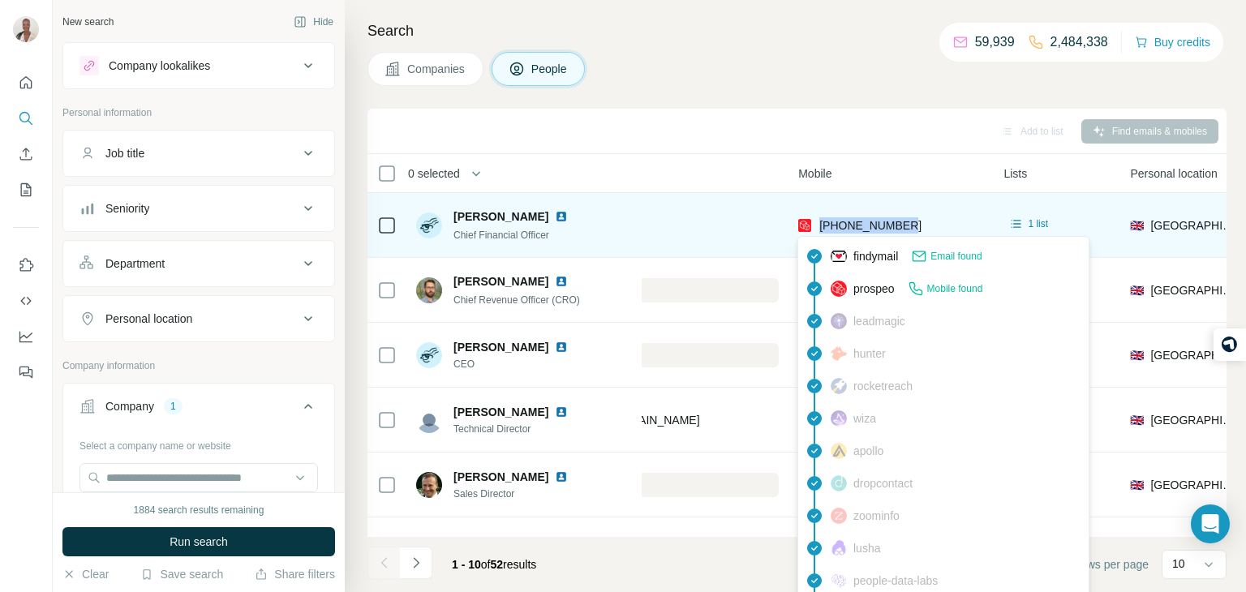
drag, startPoint x: 920, startPoint y: 226, endPoint x: 818, endPoint y: 224, distance: 102.2
click at [818, 224] on div "[PHONE_NUMBER]" at bounding box center [891, 225] width 186 height 45
copy span "[PHONE_NUMBER]"
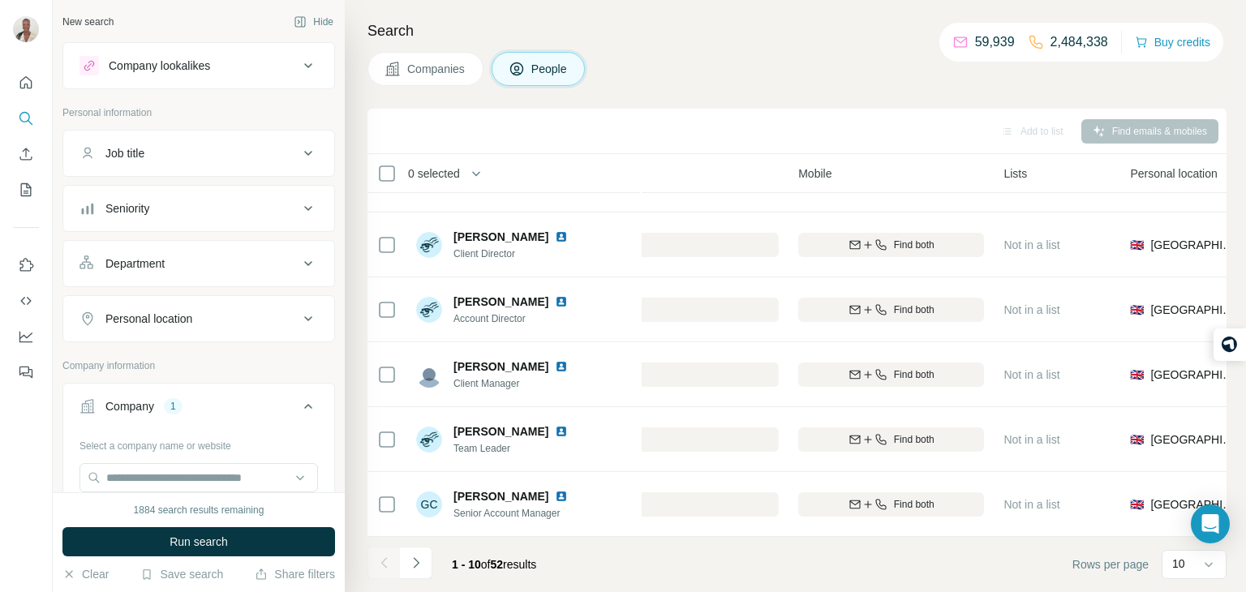
scroll to position [305, 532]
click at [419, 558] on icon "Navigate to next page" at bounding box center [416, 563] width 16 height 16
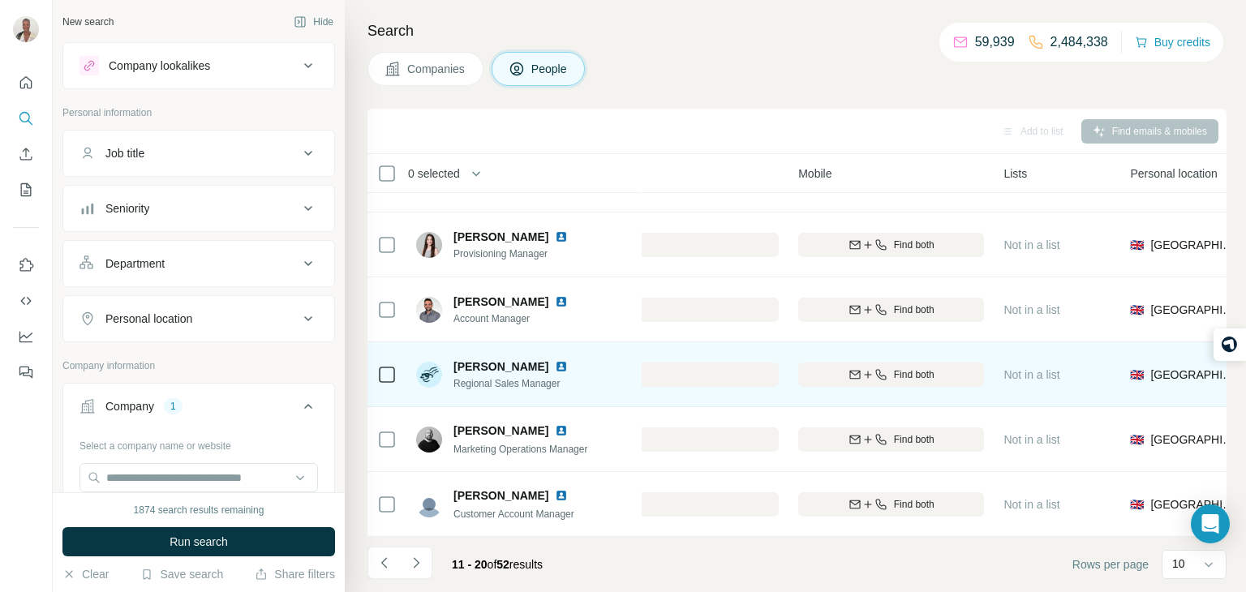
scroll to position [0, 532]
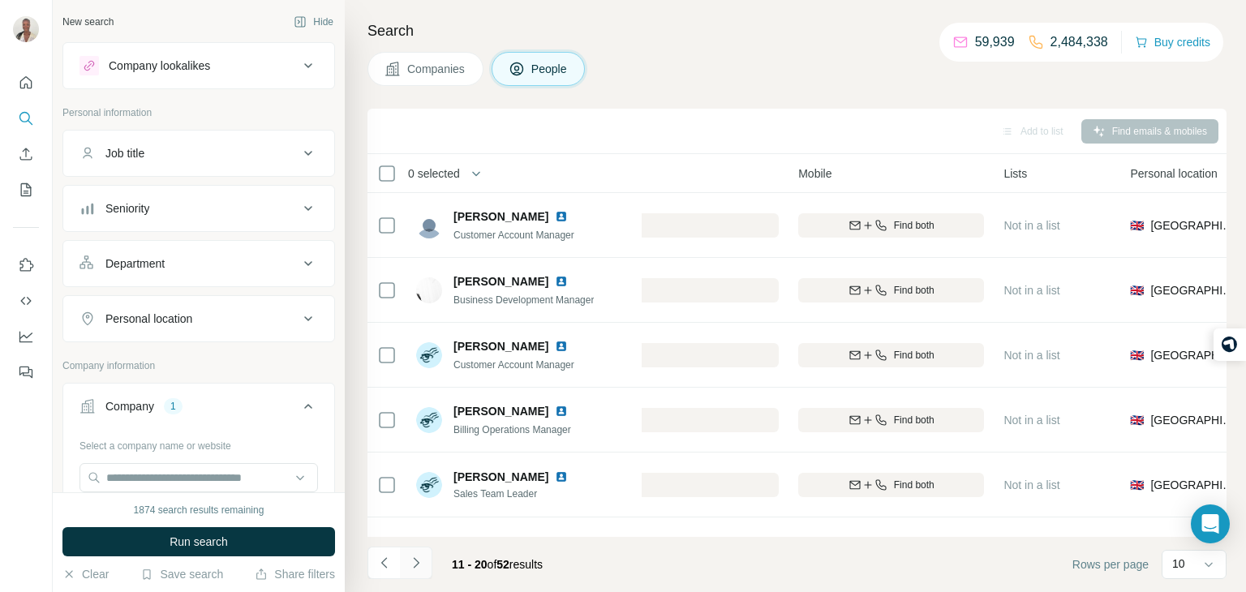
click at [422, 559] on icon "Navigate to next page" at bounding box center [416, 563] width 16 height 16
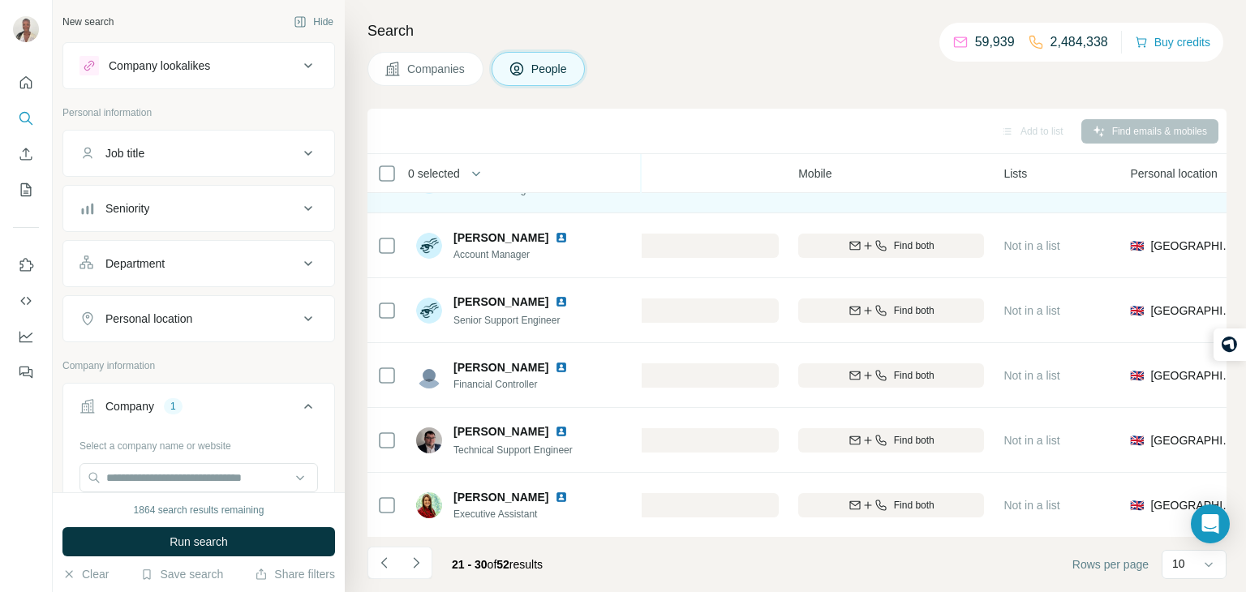
scroll to position [305, 532]
click at [405, 564] on button "Navigate to next page" at bounding box center [416, 563] width 32 height 32
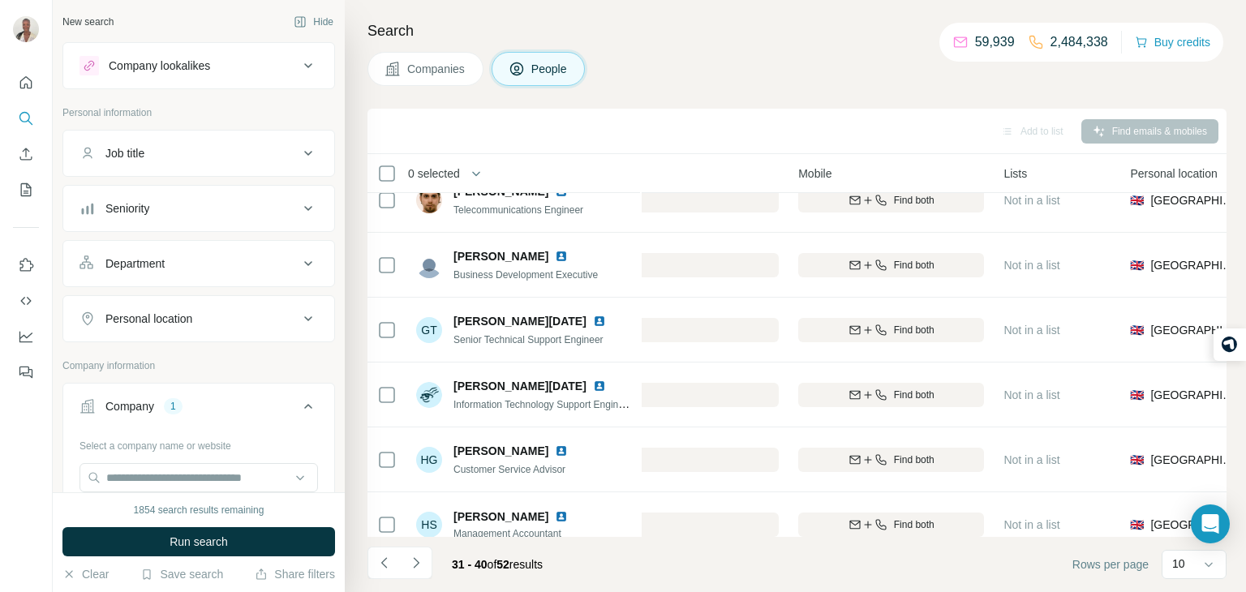
scroll to position [0, 532]
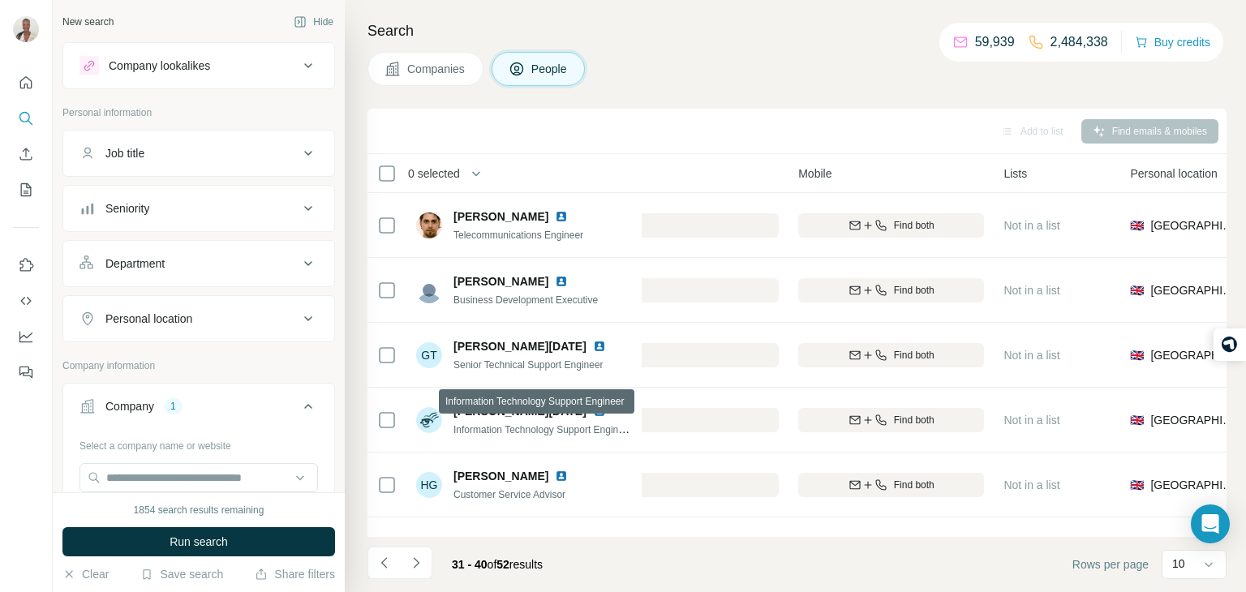
click at [472, 433] on span "Information Technology Support Engineer" at bounding box center [543, 429] width 179 height 13
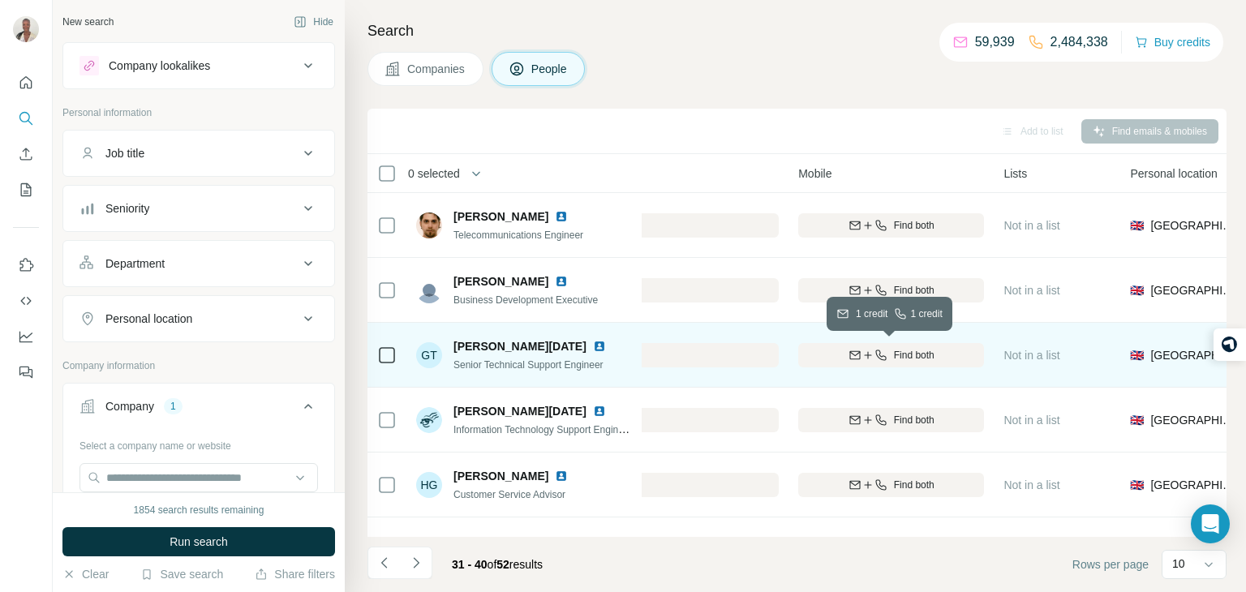
click at [905, 348] on span "Find both" at bounding box center [914, 355] width 41 height 15
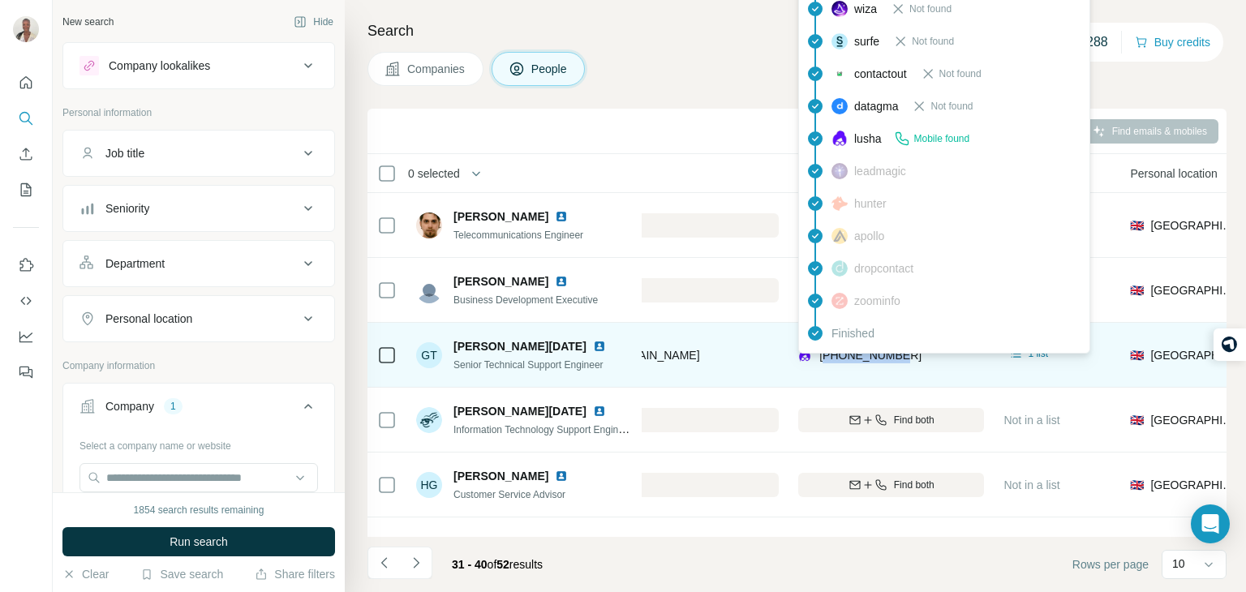
drag, startPoint x: 926, startPoint y: 355, endPoint x: 825, endPoint y: 364, distance: 101.0
click at [825, 364] on div "[PHONE_NUMBER]" at bounding box center [891, 355] width 186 height 45
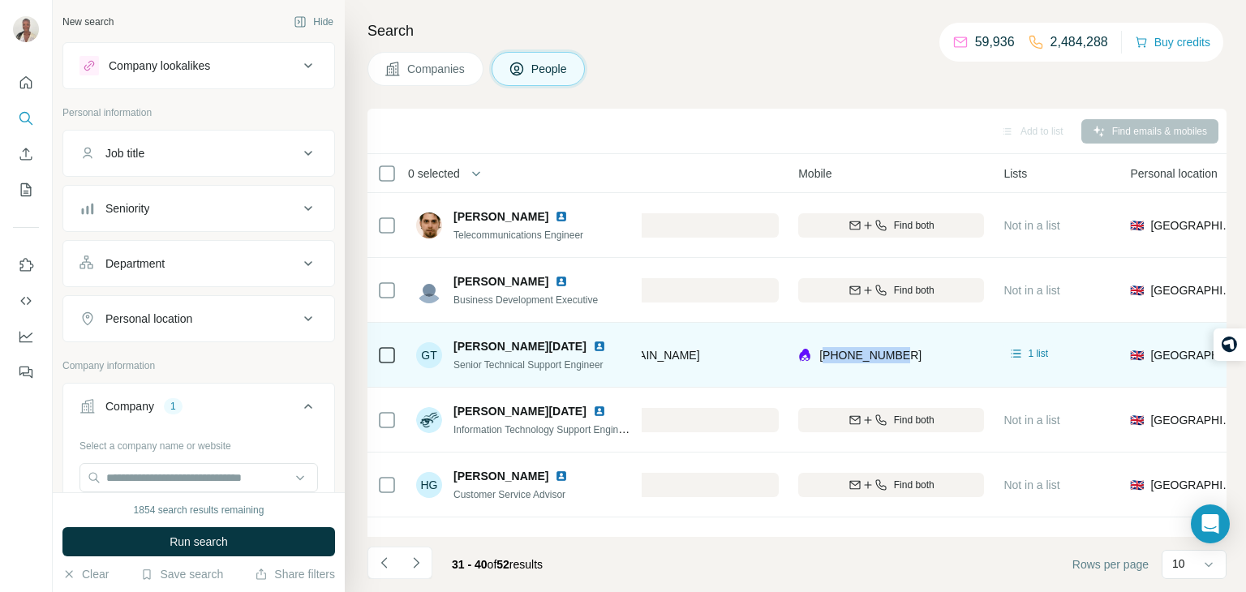
click at [904, 363] on div "[PHONE_NUMBER]" at bounding box center [891, 355] width 186 height 45
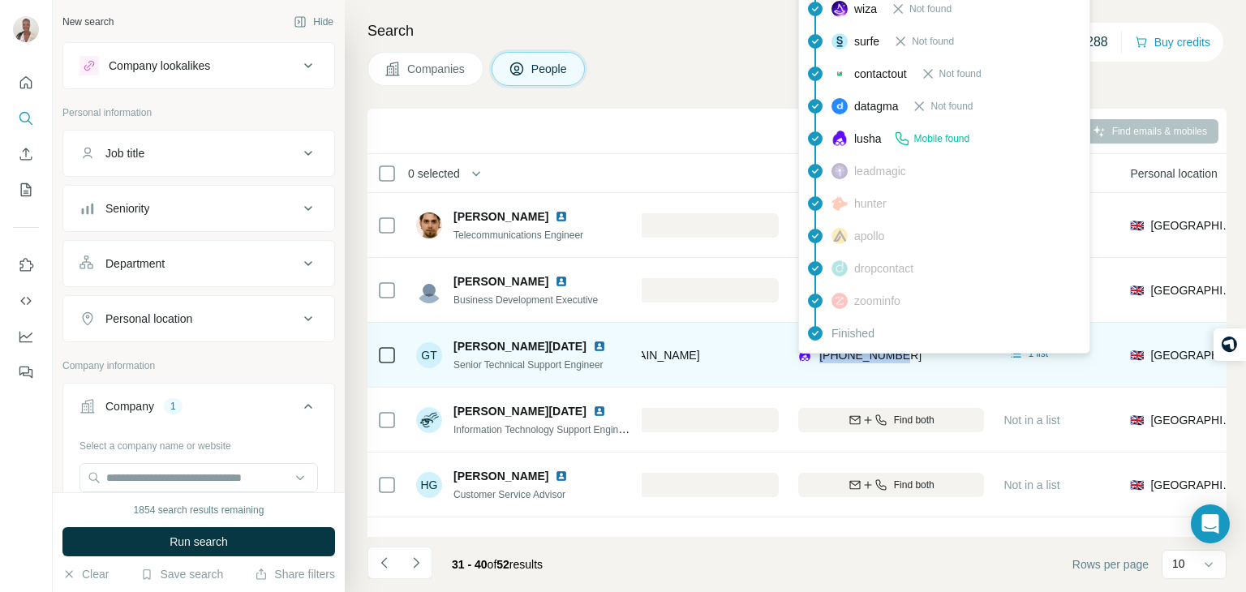
drag, startPoint x: 904, startPoint y: 357, endPoint x: 819, endPoint y: 361, distance: 85.3
click at [819, 361] on div "[PHONE_NUMBER]" at bounding box center [891, 355] width 186 height 45
copy span "[PHONE_NUMBER]"
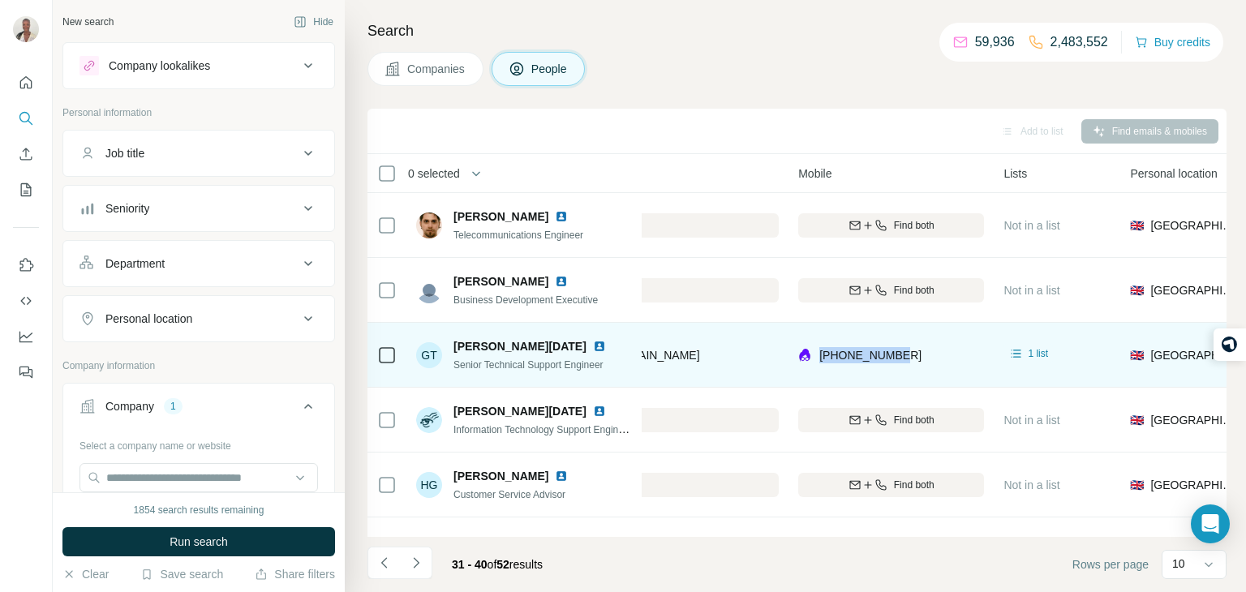
click at [895, 329] on td "[PHONE_NUMBER]" at bounding box center [891, 355] width 205 height 65
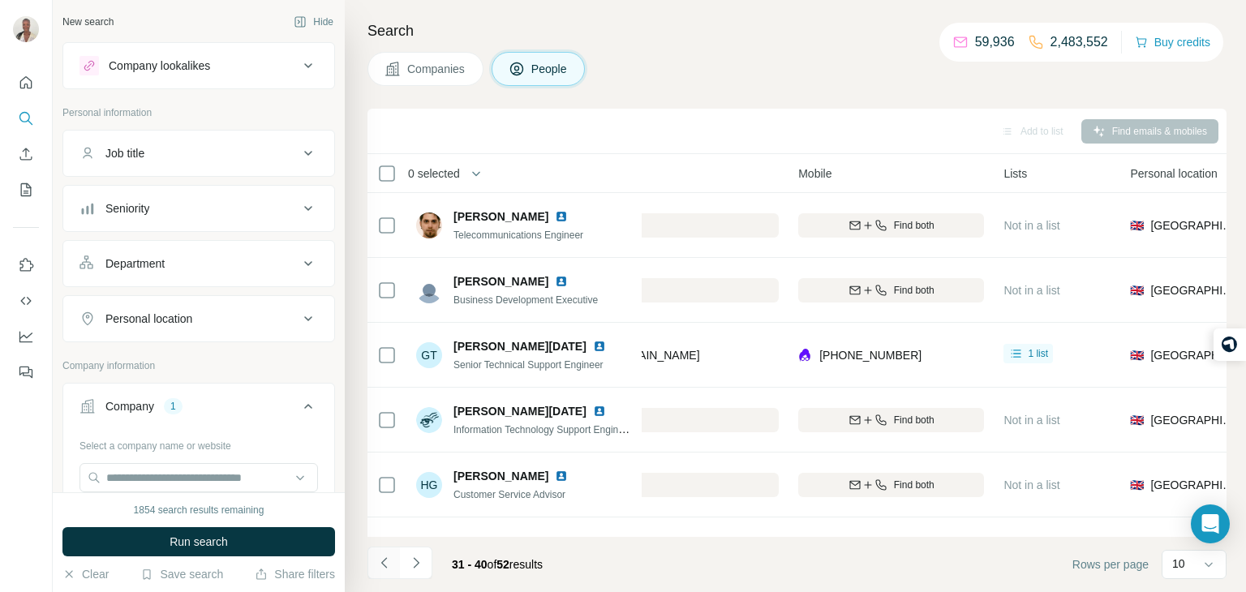
click at [379, 560] on icon "Navigate to previous page" at bounding box center [384, 563] width 16 height 16
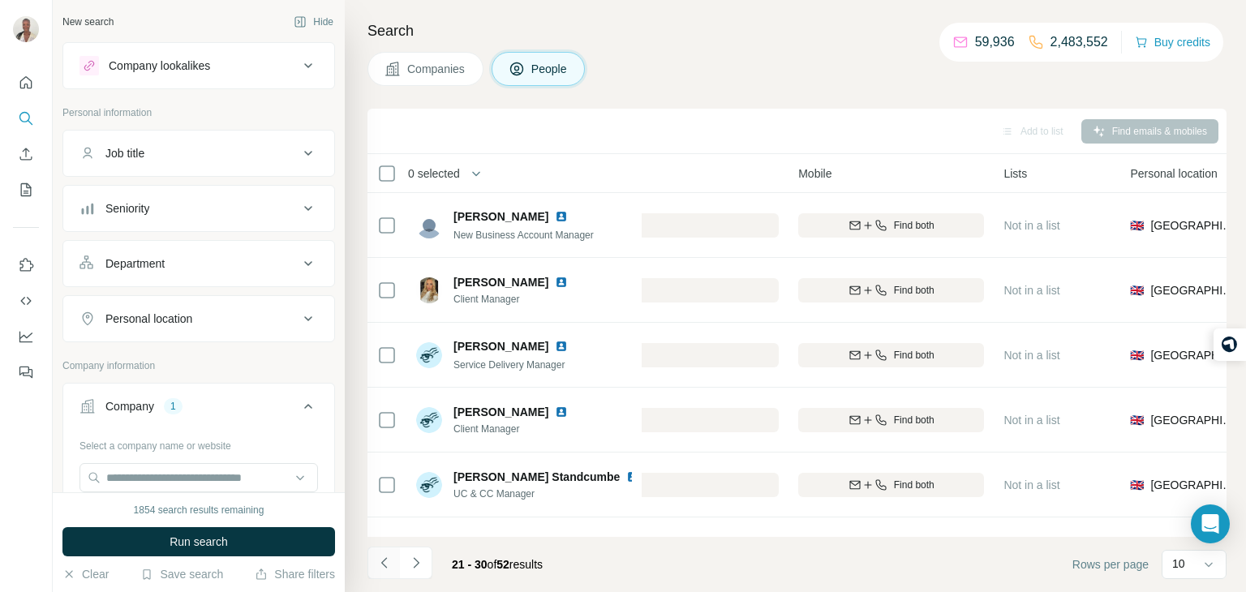
click at [379, 560] on icon "Navigate to previous page" at bounding box center [384, 563] width 16 height 16
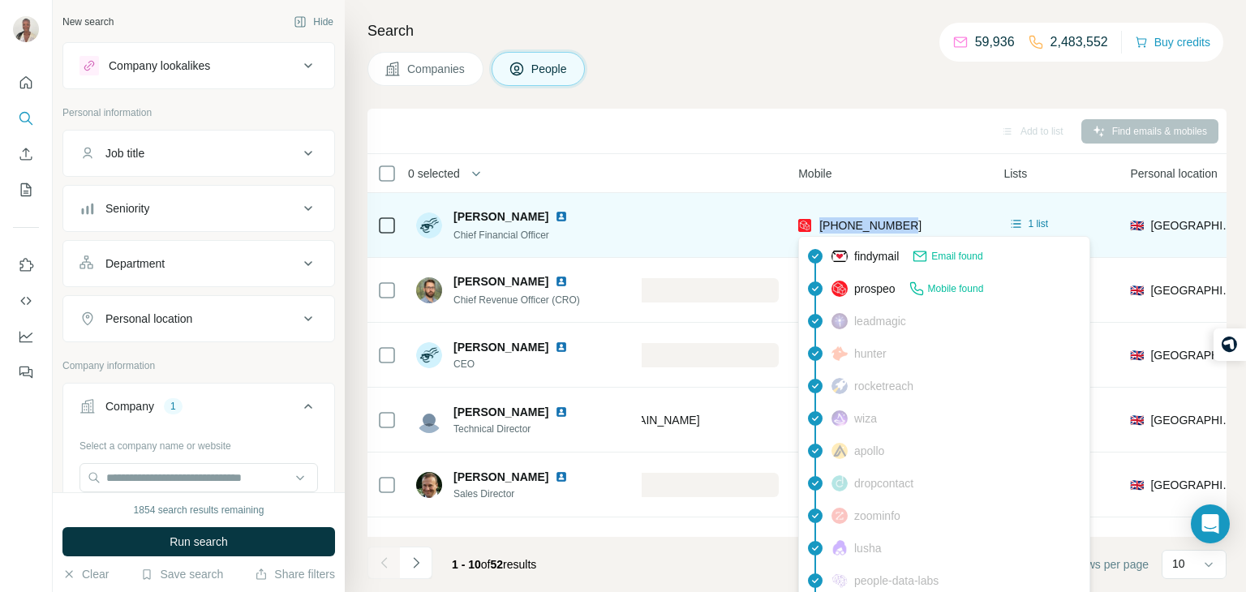
drag, startPoint x: 936, startPoint y: 227, endPoint x: 818, endPoint y: 218, distance: 118.8
click at [818, 218] on div "[PHONE_NUMBER]" at bounding box center [891, 225] width 186 height 45
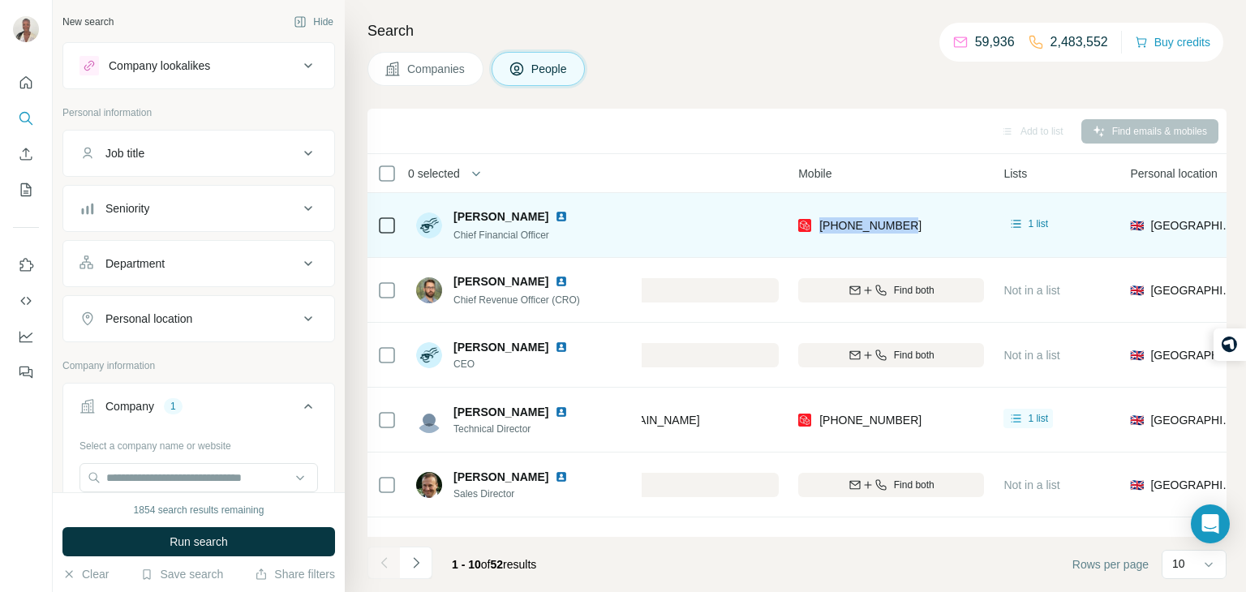
copy span "[PHONE_NUMBER]"
